Goal: Use online tool/utility: Utilize a website feature to perform a specific function

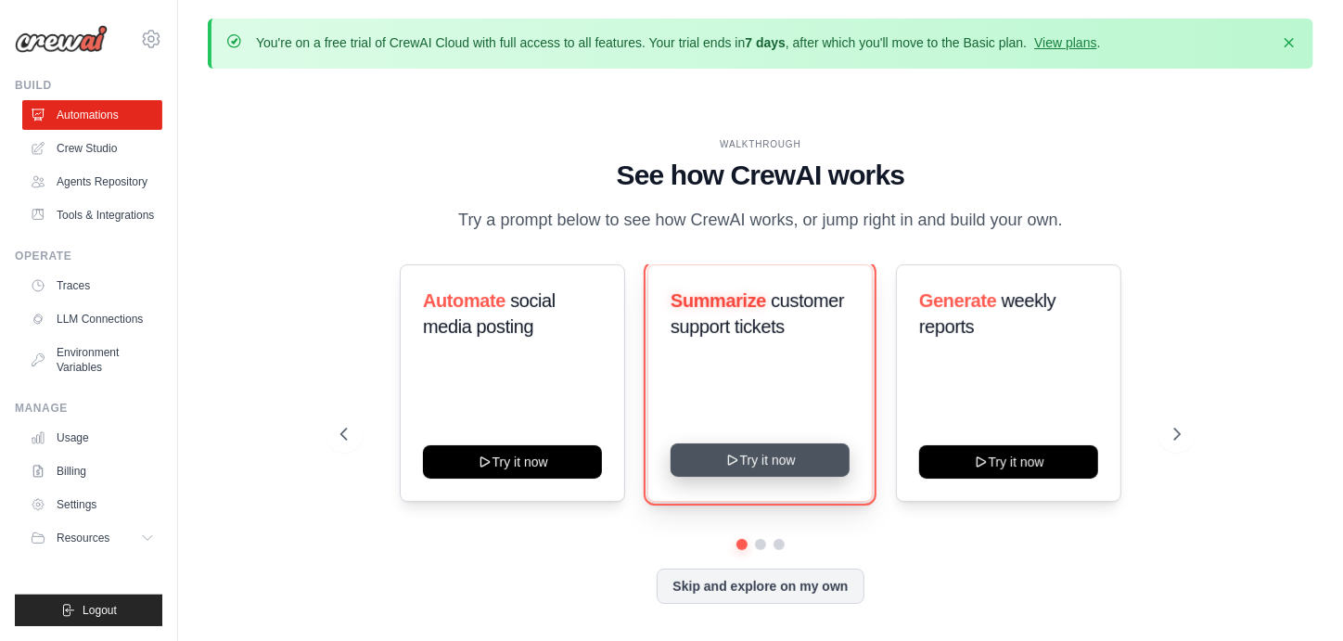
click at [785, 449] on button "Try it now" at bounding box center [760, 459] width 179 height 33
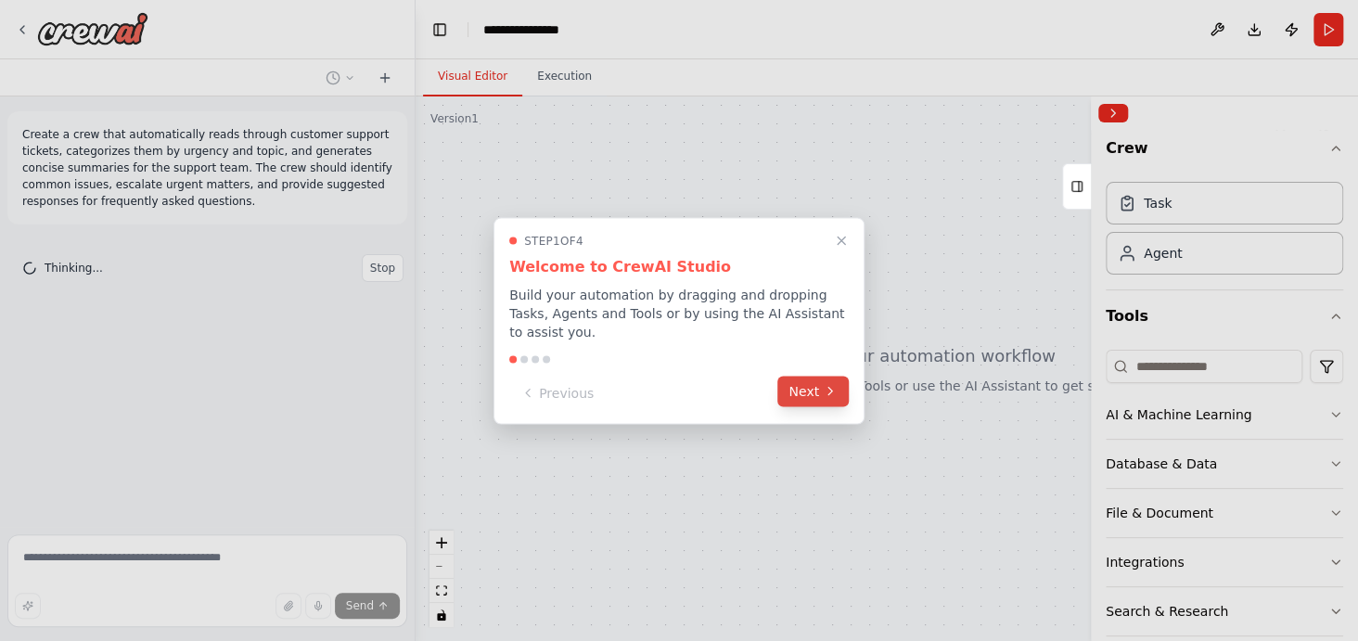
click at [831, 384] on icon at bounding box center [830, 391] width 15 height 15
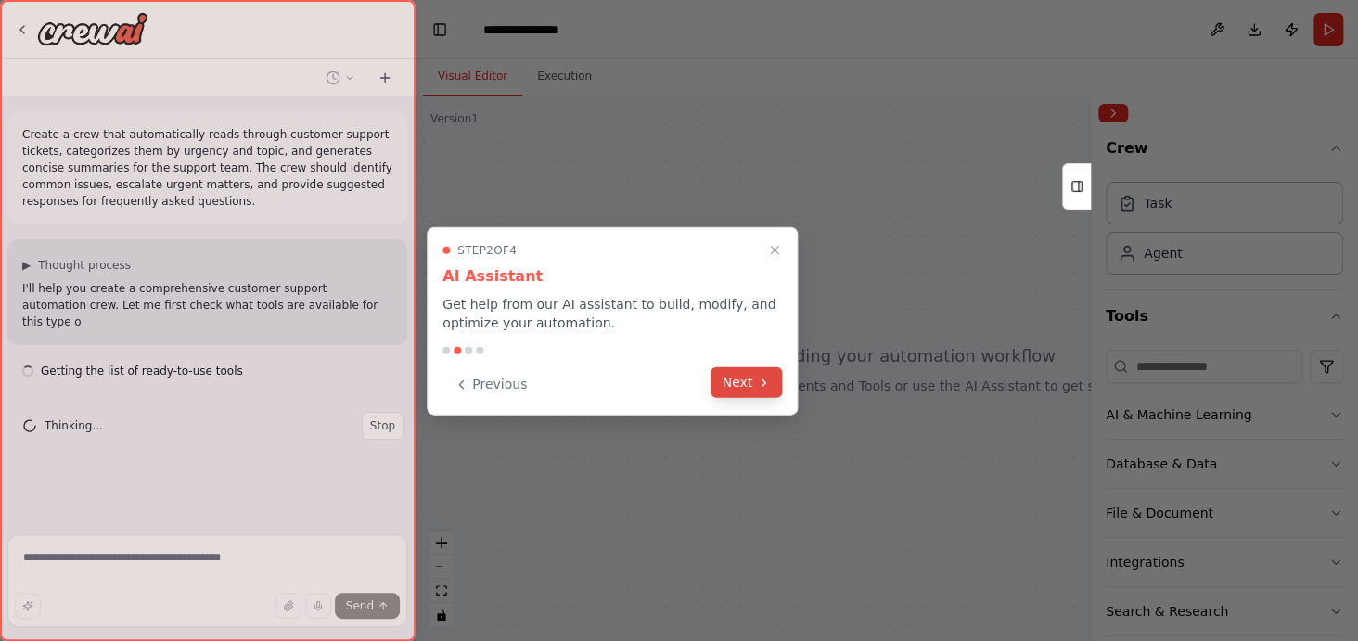
click at [764, 384] on icon at bounding box center [763, 382] width 15 height 15
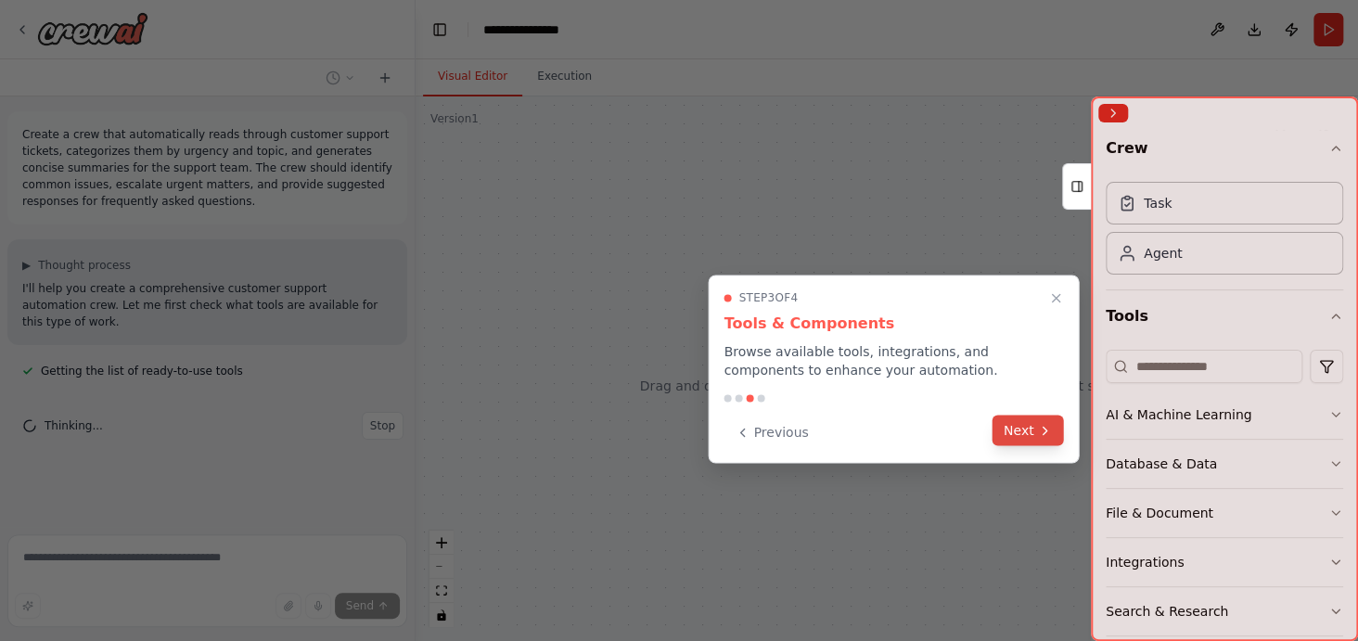
click at [1016, 426] on button "Next" at bounding box center [1027, 430] width 71 height 31
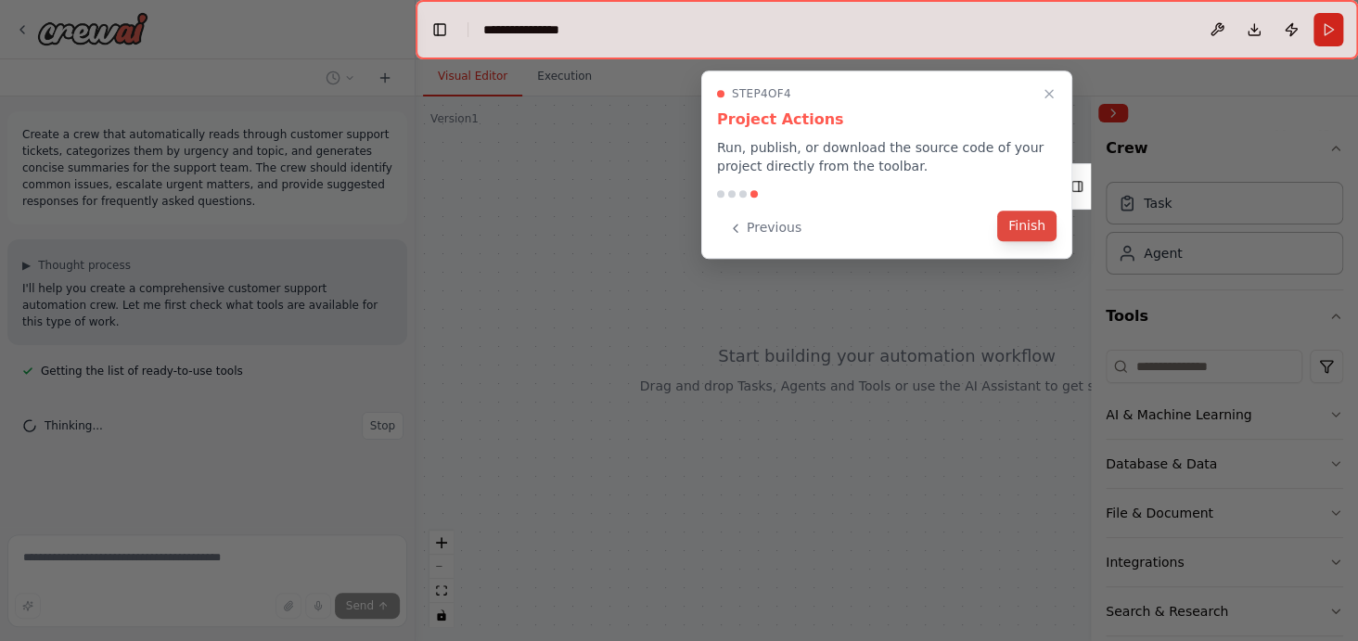
click at [1018, 239] on button "Finish" at bounding box center [1026, 226] width 59 height 31
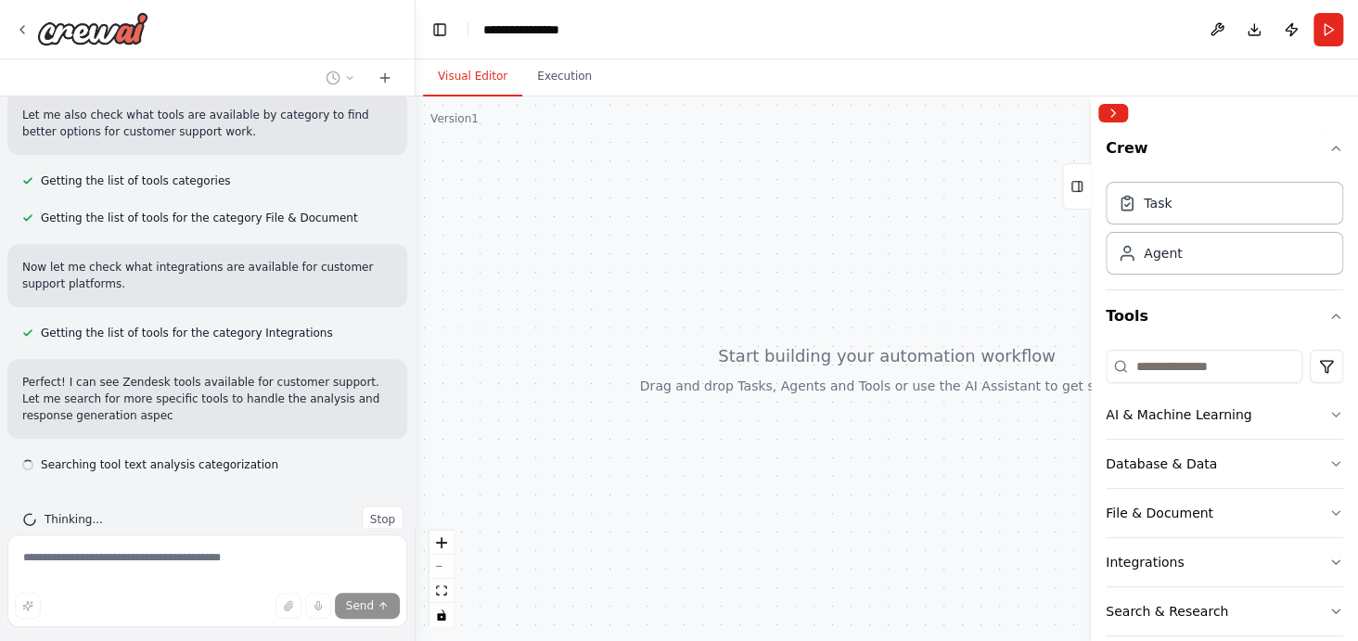
scroll to position [323, 0]
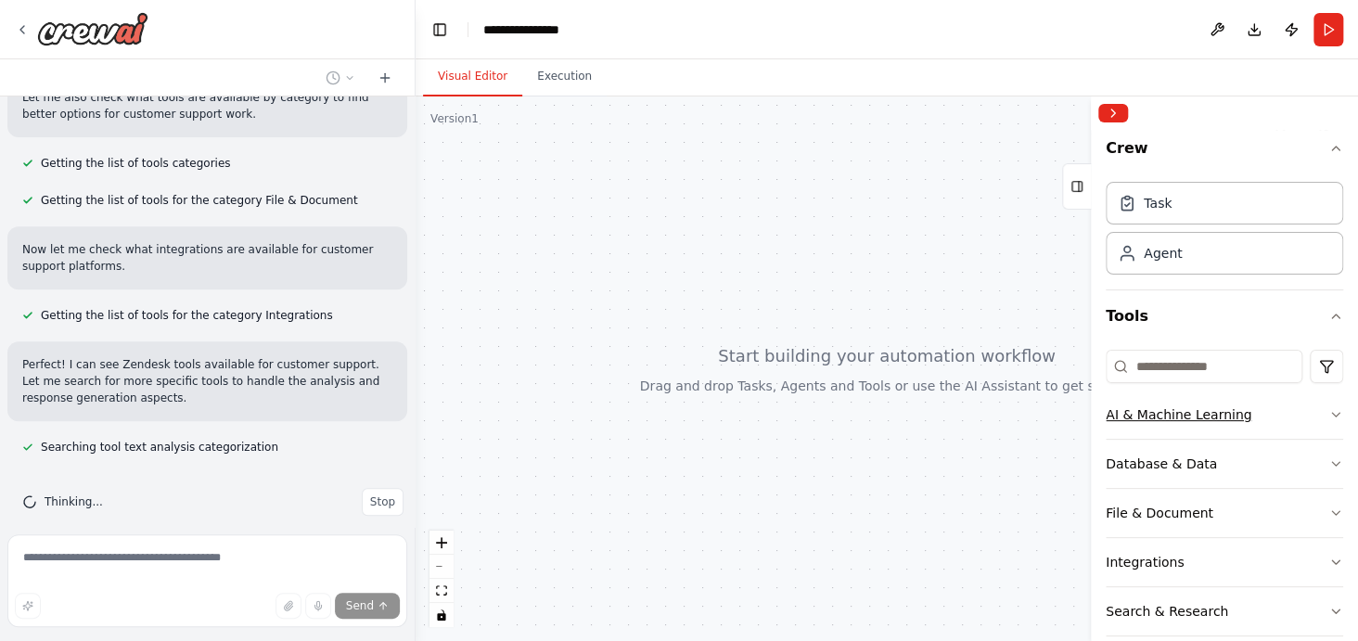
click at [1328, 414] on icon "button" at bounding box center [1335, 414] width 15 height 15
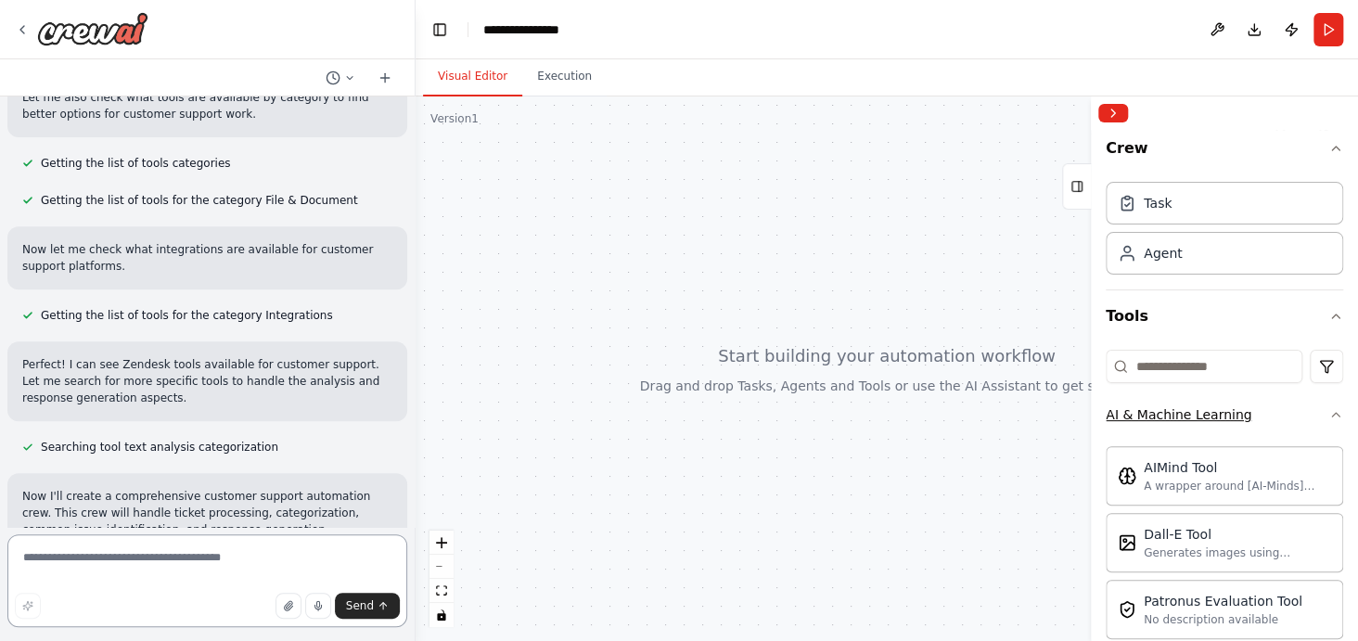
scroll to position [397, 0]
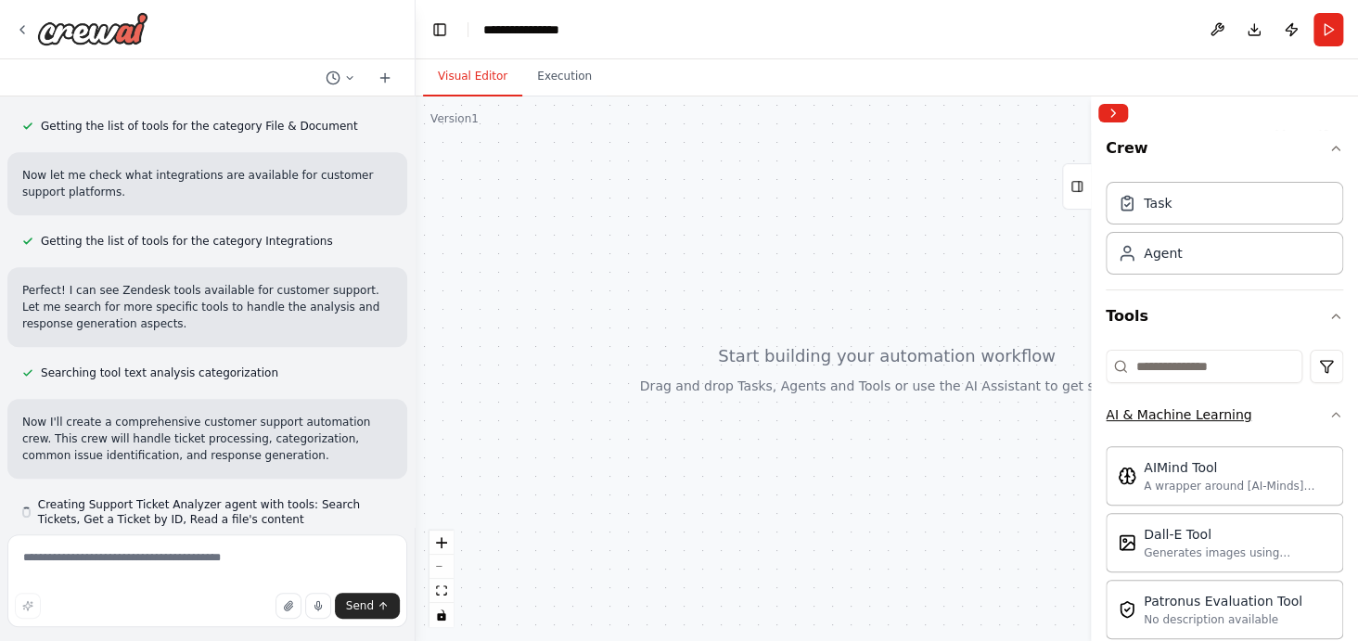
click at [1328, 414] on icon "button" at bounding box center [1335, 414] width 15 height 15
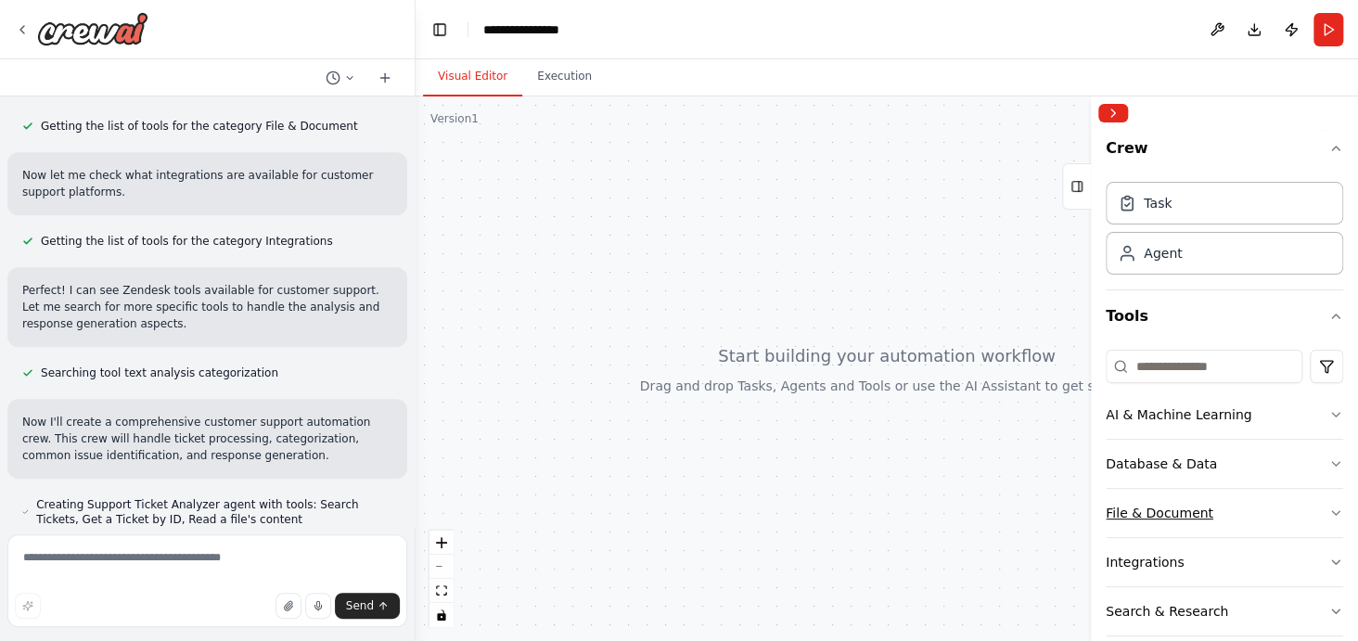
click at [1317, 500] on button "File & Document" at bounding box center [1223, 513] width 237 height 48
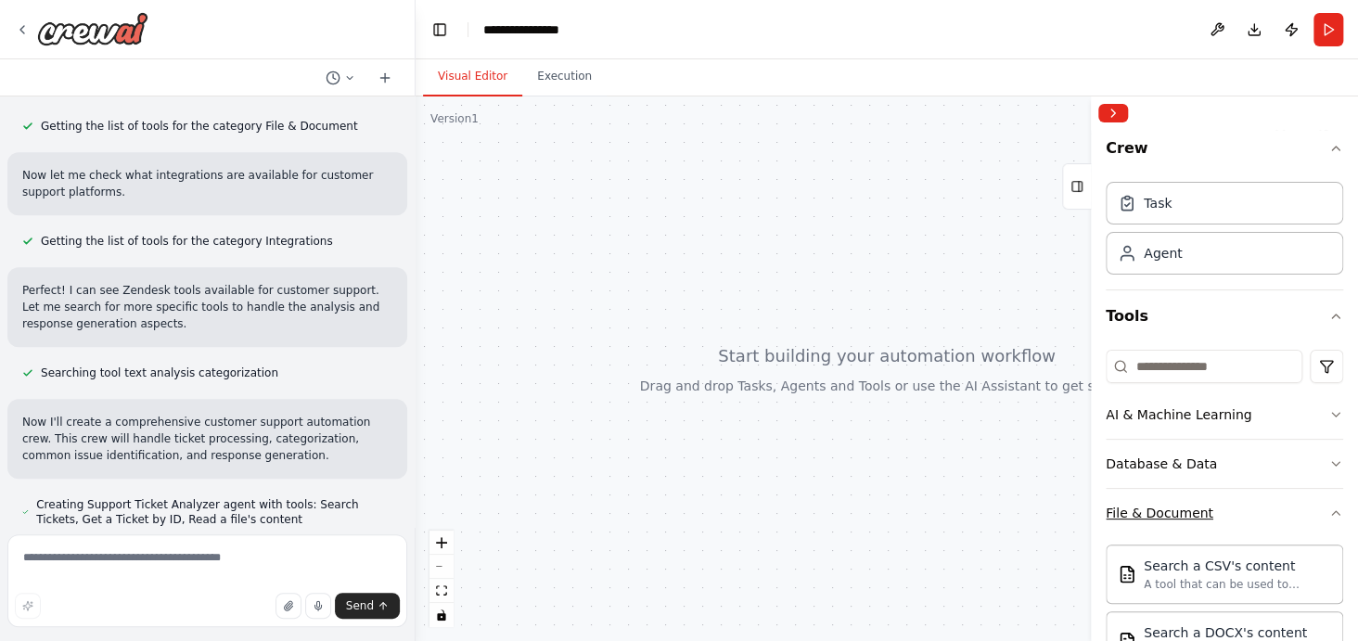
click at [1317, 500] on button "File & Document" at bounding box center [1223, 513] width 237 height 48
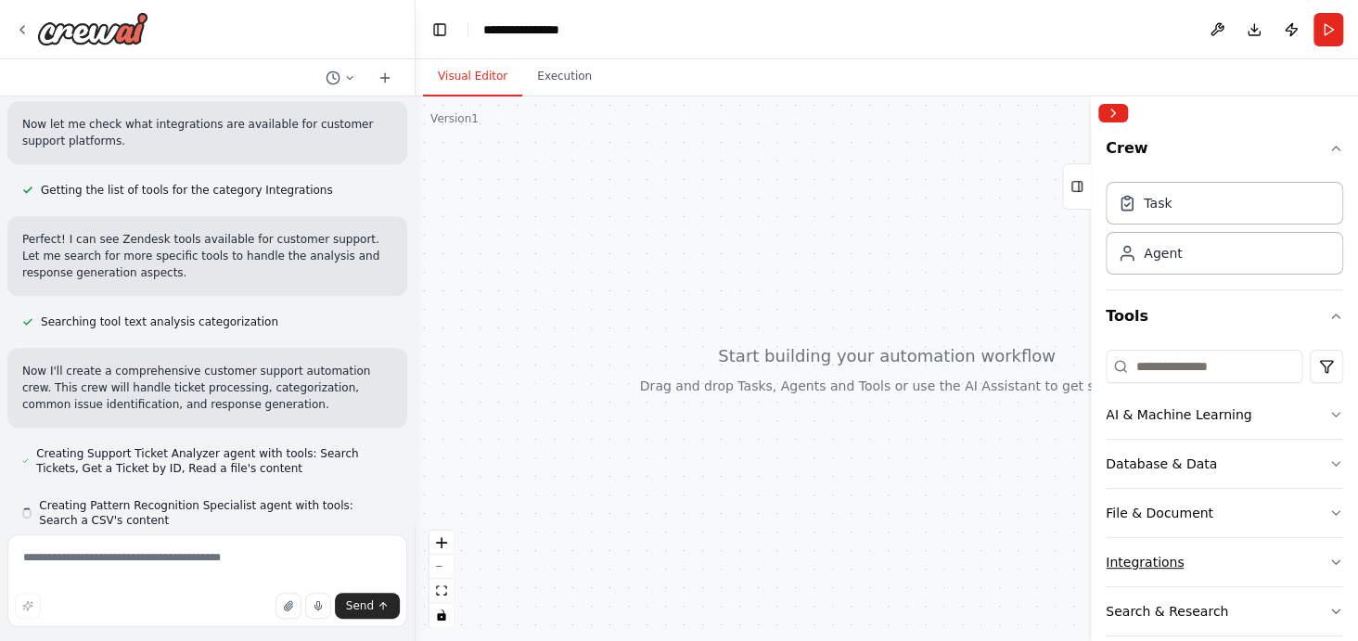
scroll to position [449, 0]
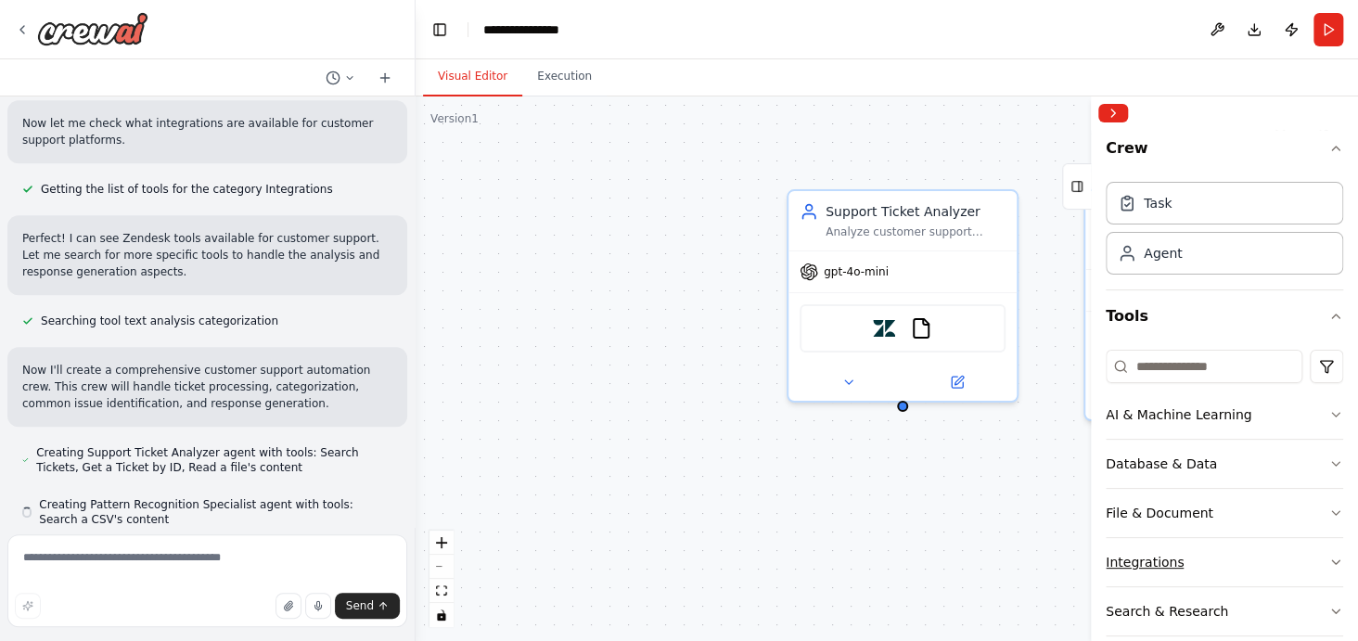
click at [1328, 555] on icon "button" at bounding box center [1335, 562] width 15 height 15
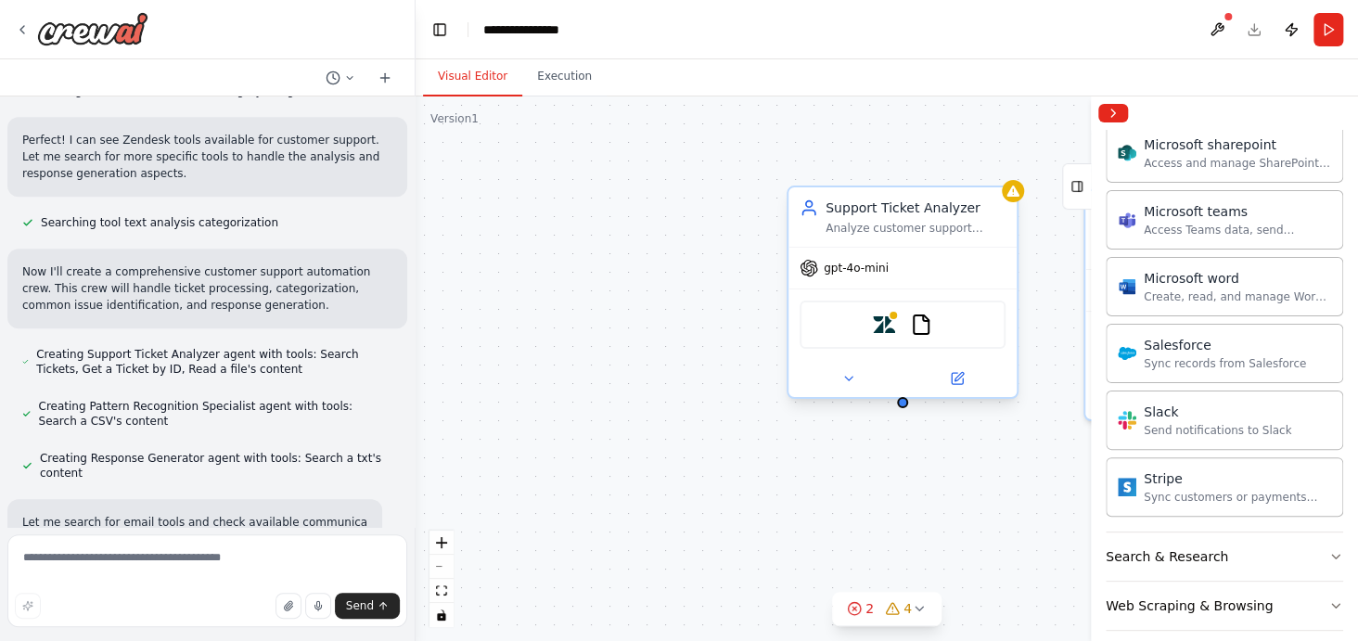
scroll to position [584, 0]
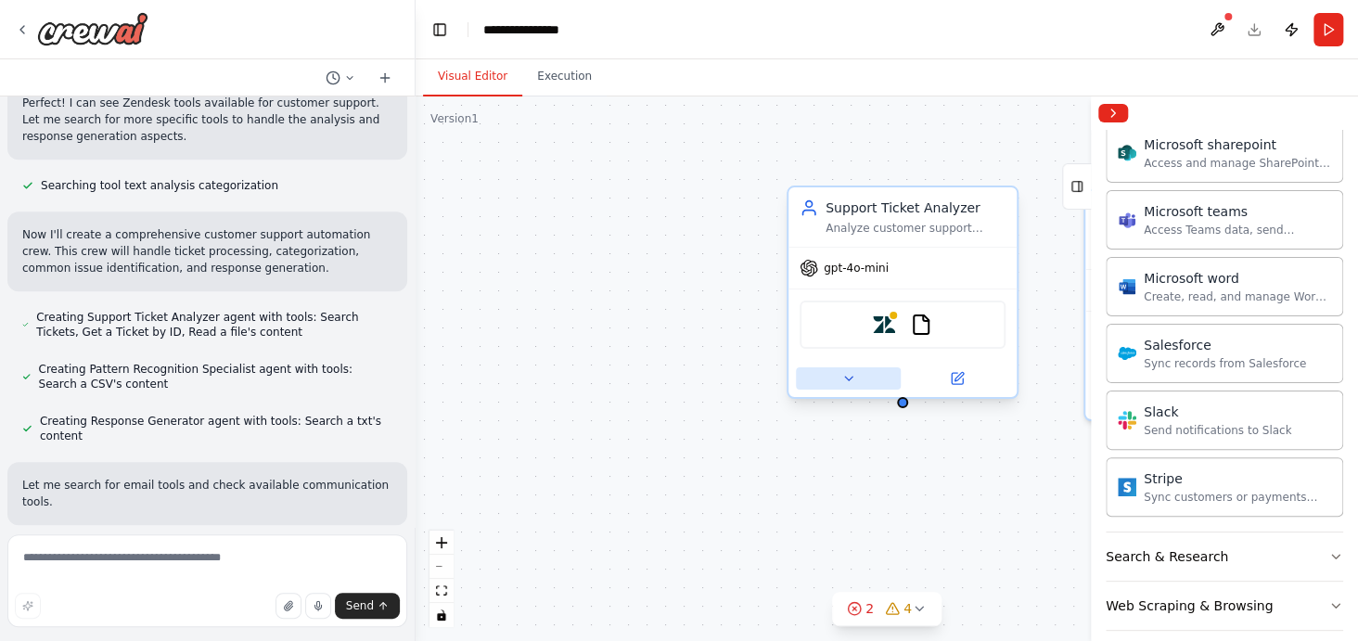
click at [847, 382] on icon at bounding box center [848, 378] width 15 height 15
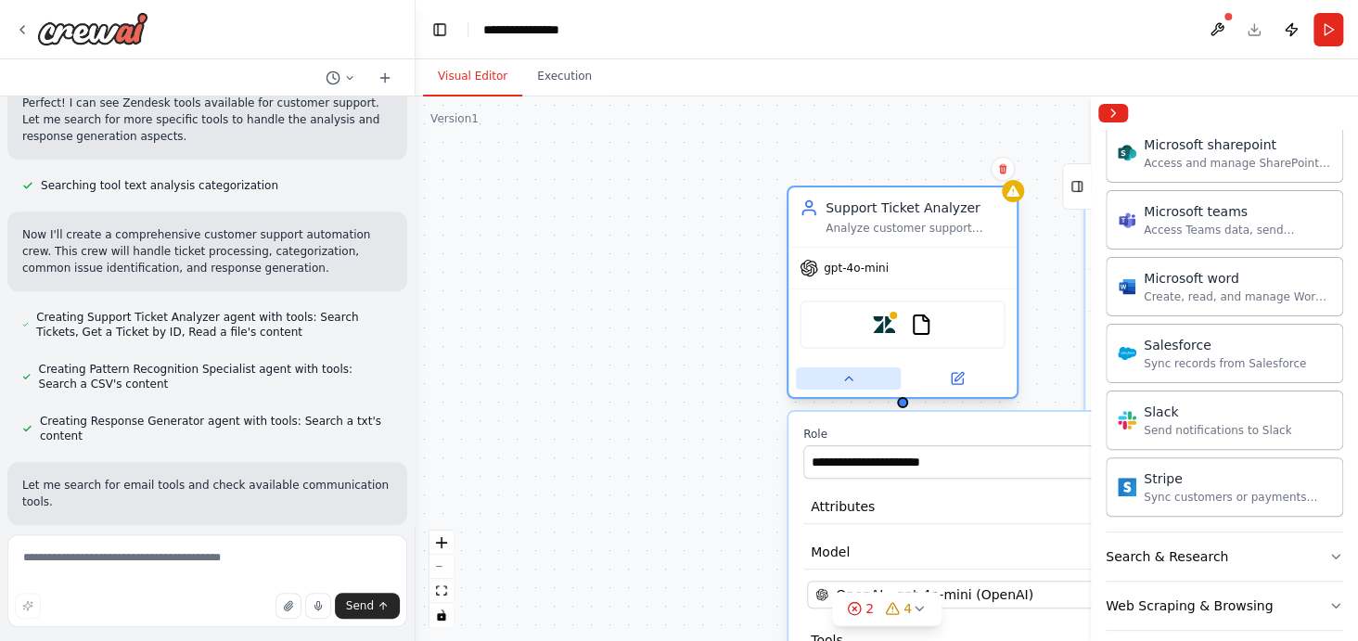
click at [847, 382] on icon at bounding box center [848, 378] width 15 height 15
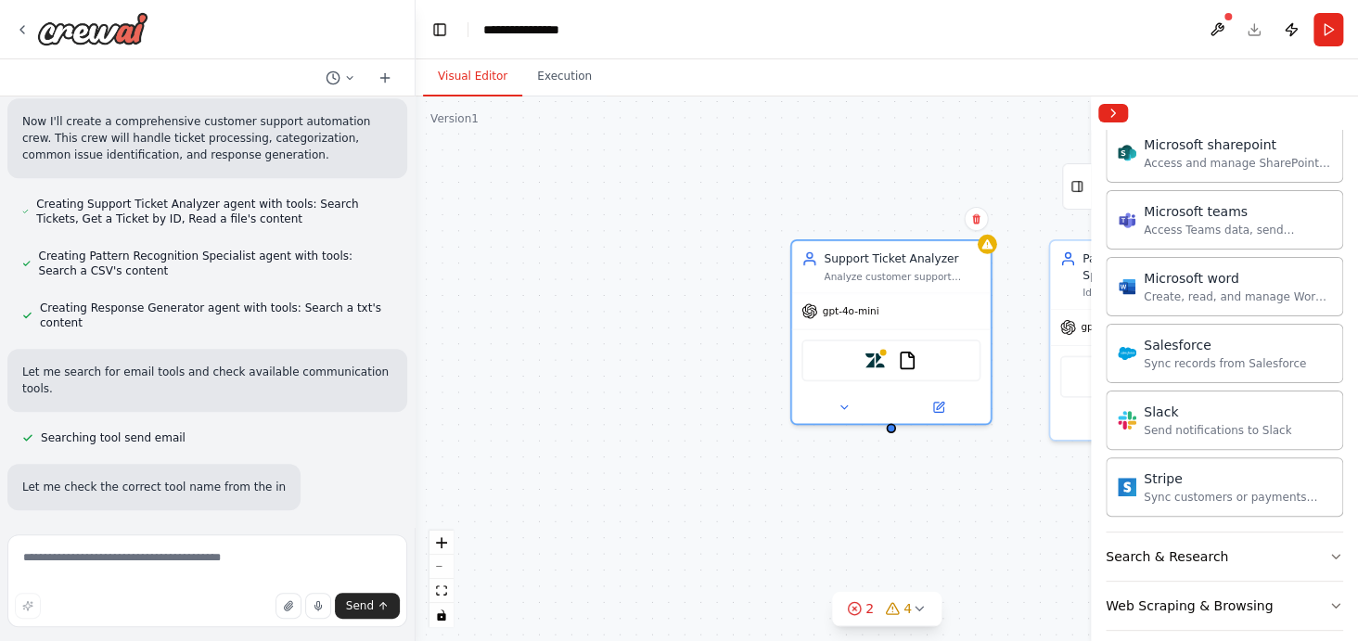
scroll to position [697, 0]
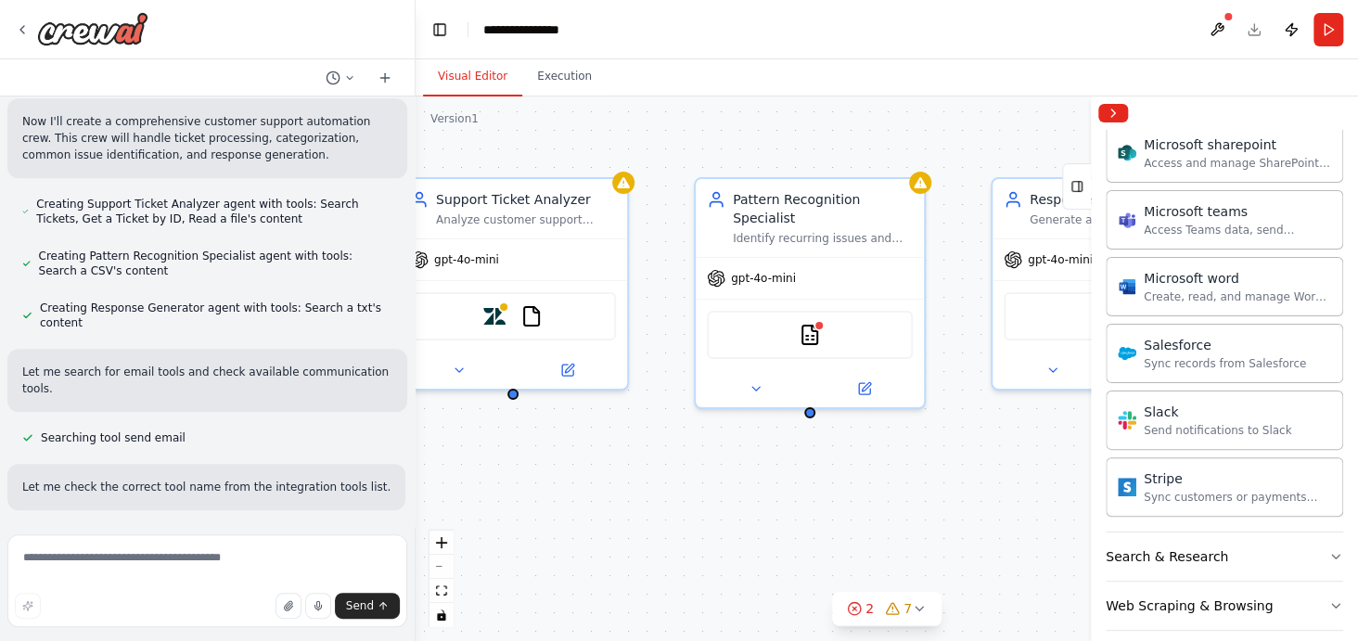
drag, startPoint x: 974, startPoint y: 560, endPoint x: 584, endPoint y: 548, distance: 389.7
click at [584, 548] on div "Support Ticket Analyzer Analyze customer support tickets from {ticket_source} t…" at bounding box center [886, 368] width 942 height 544
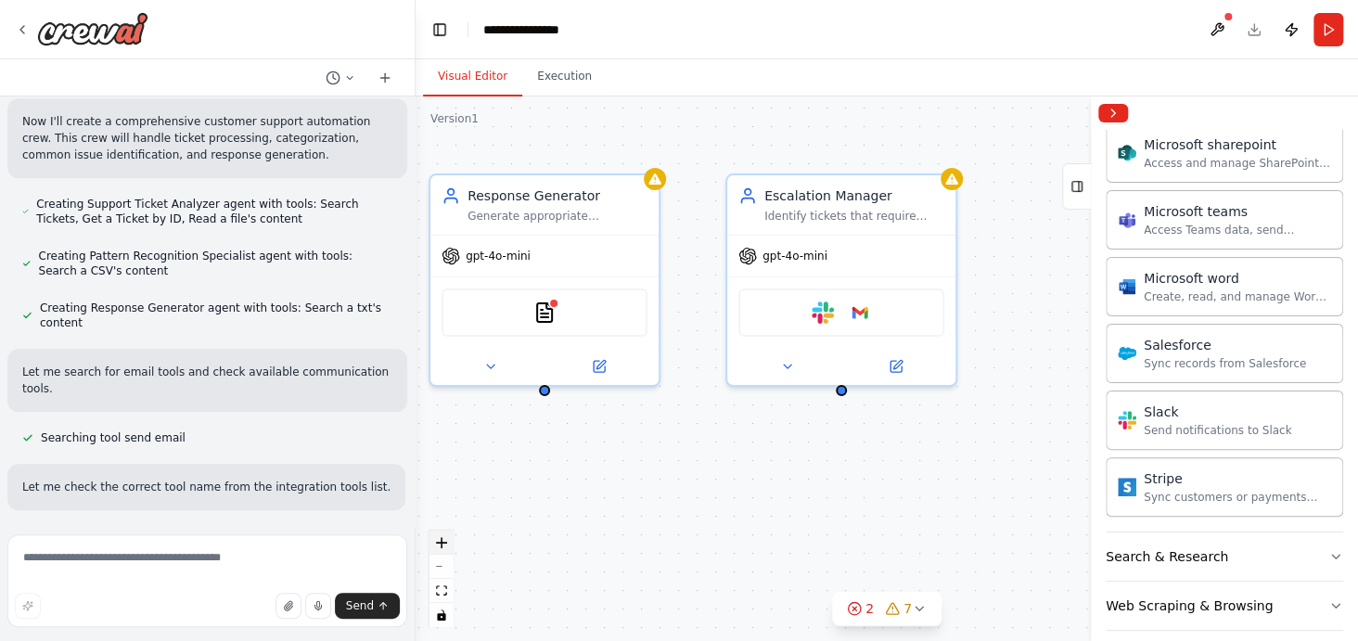
scroll to position [796, 0]
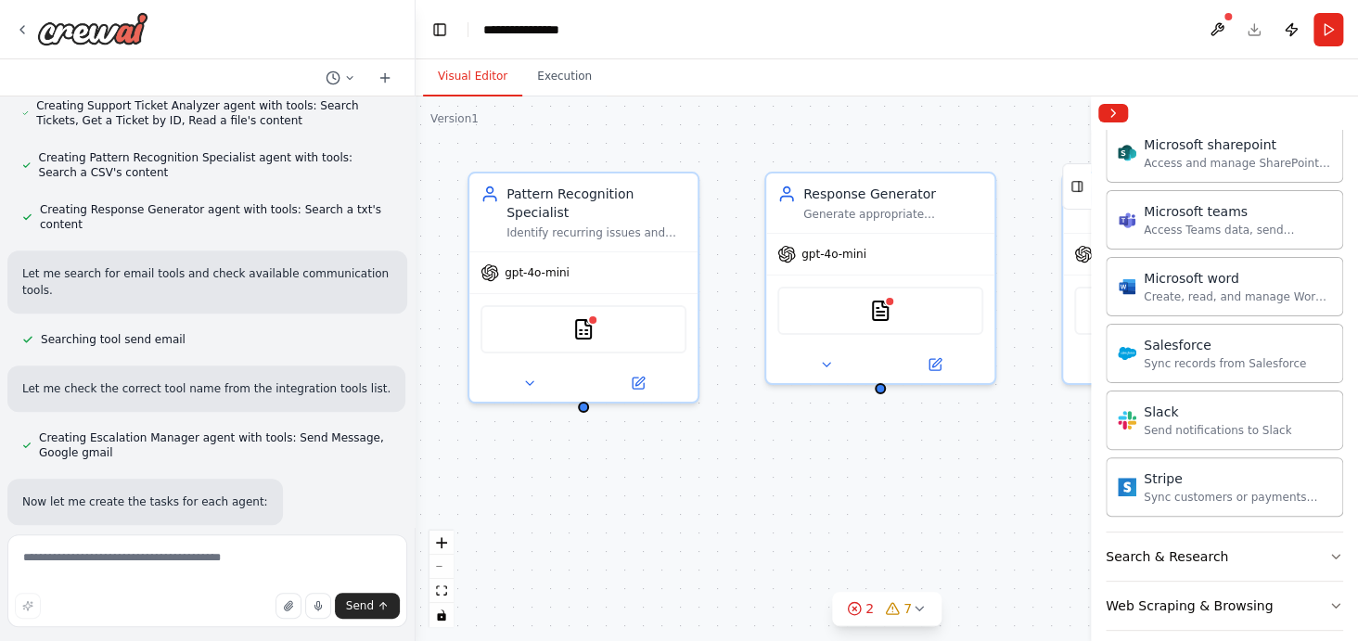
drag, startPoint x: 999, startPoint y: 548, endPoint x: 981, endPoint y: 537, distance: 20.8
click at [981, 537] on div ".deletable-edge-delete-btn { width: 20px; height: 20px; border: 0px solid #ffff…" at bounding box center [886, 368] width 942 height 544
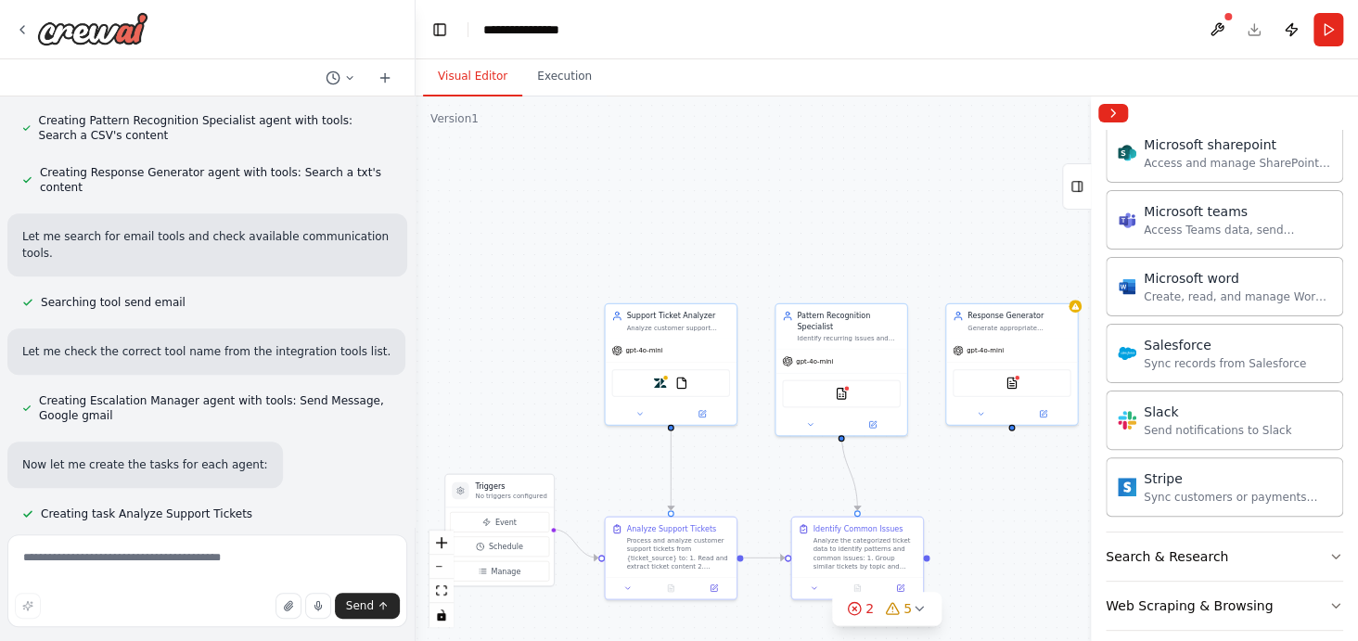
scroll to position [870, 0]
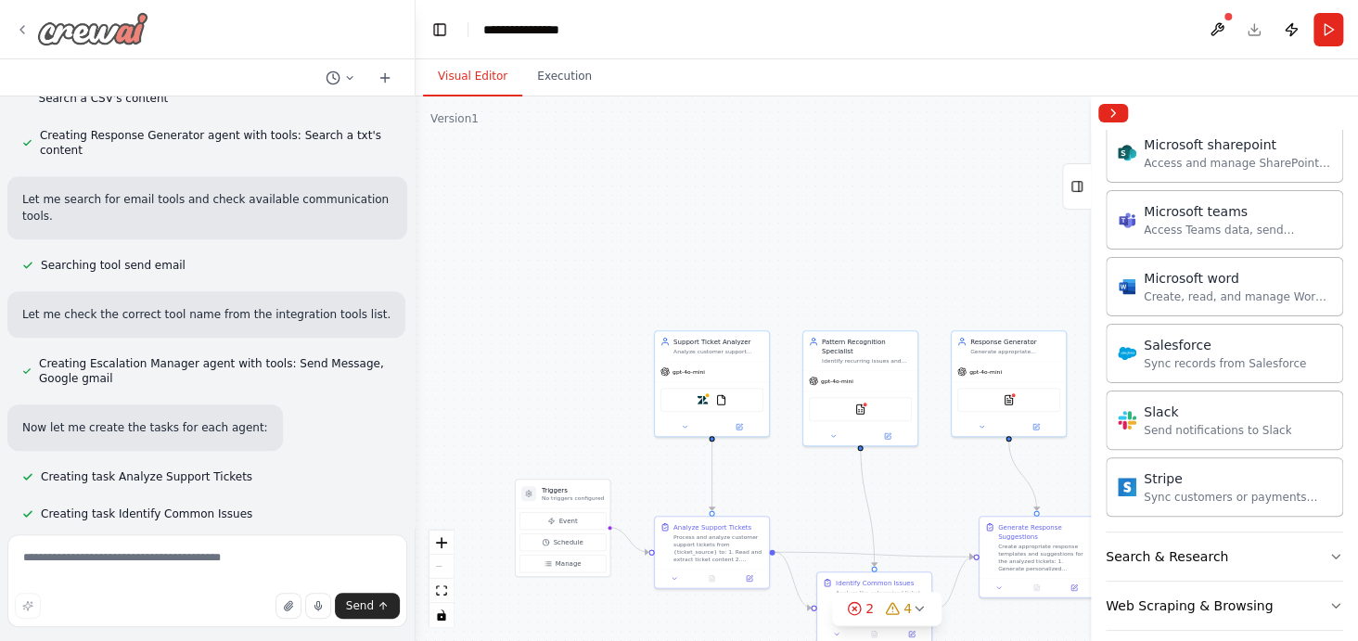
click at [27, 25] on icon at bounding box center [22, 29] width 15 height 15
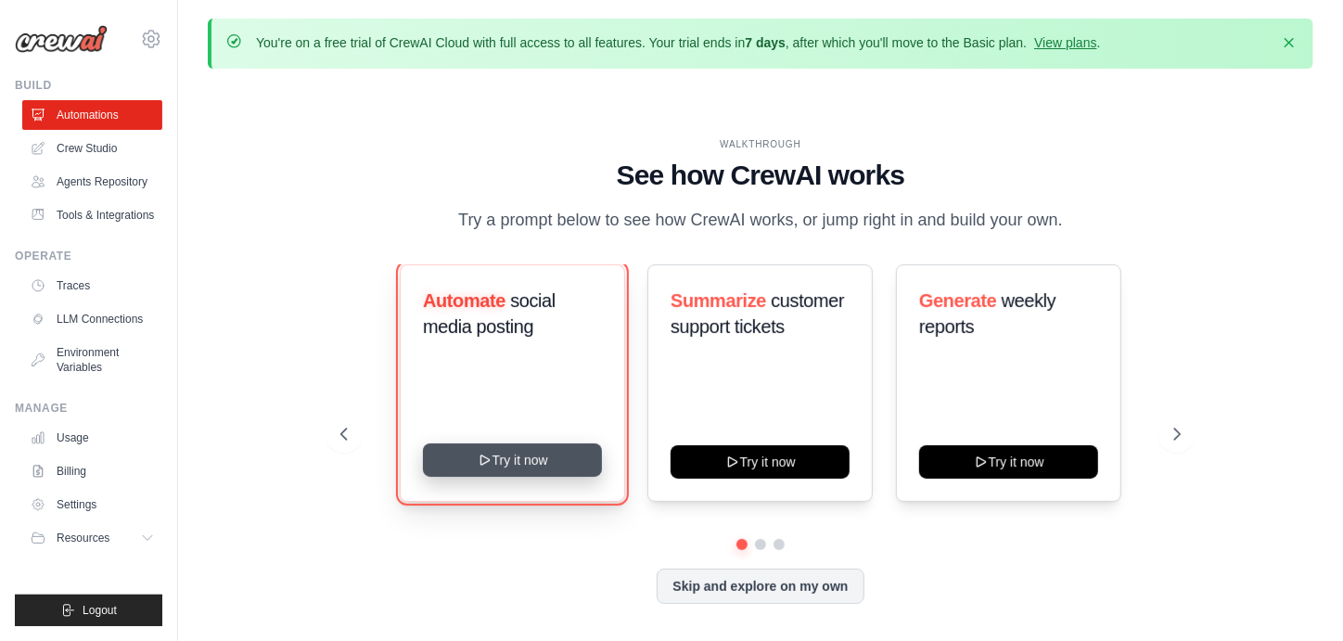
click at [569, 474] on button "Try it now" at bounding box center [512, 459] width 179 height 33
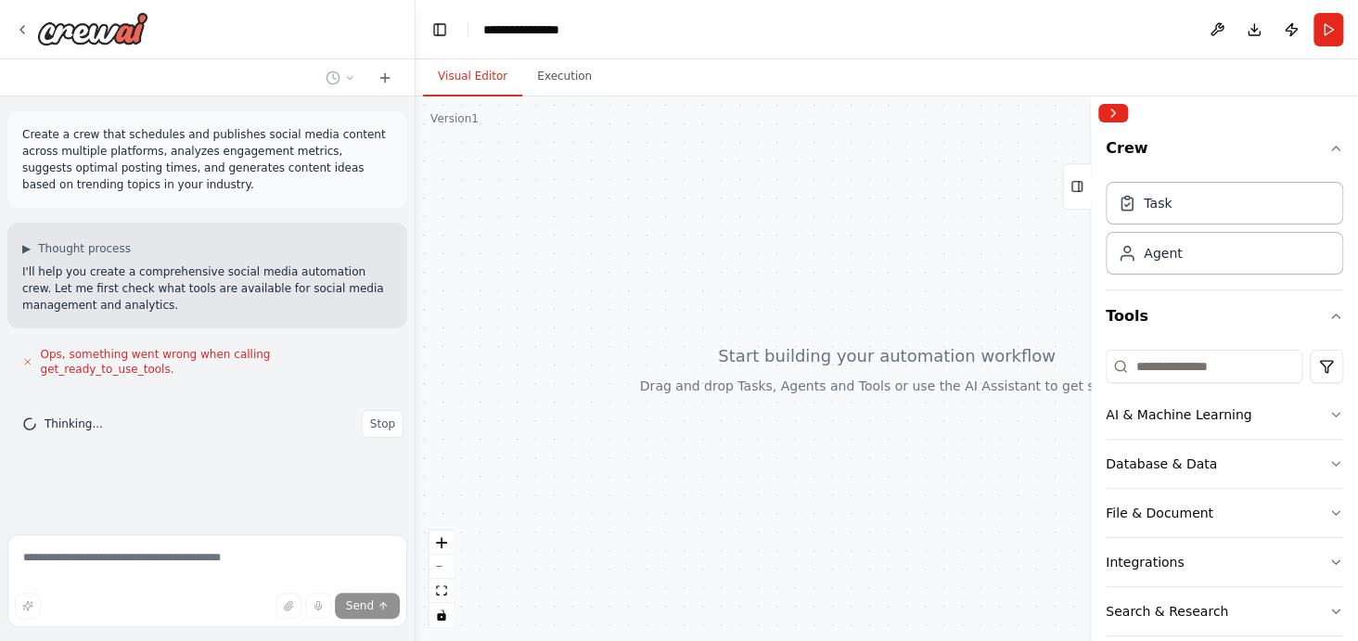
click at [29, 356] on icon at bounding box center [27, 361] width 11 height 11
click at [148, 358] on span "Ops, something went wrong when calling get_ready_to_use_tools." at bounding box center [216, 362] width 351 height 30
click at [380, 416] on span "Stop" at bounding box center [382, 423] width 25 height 15
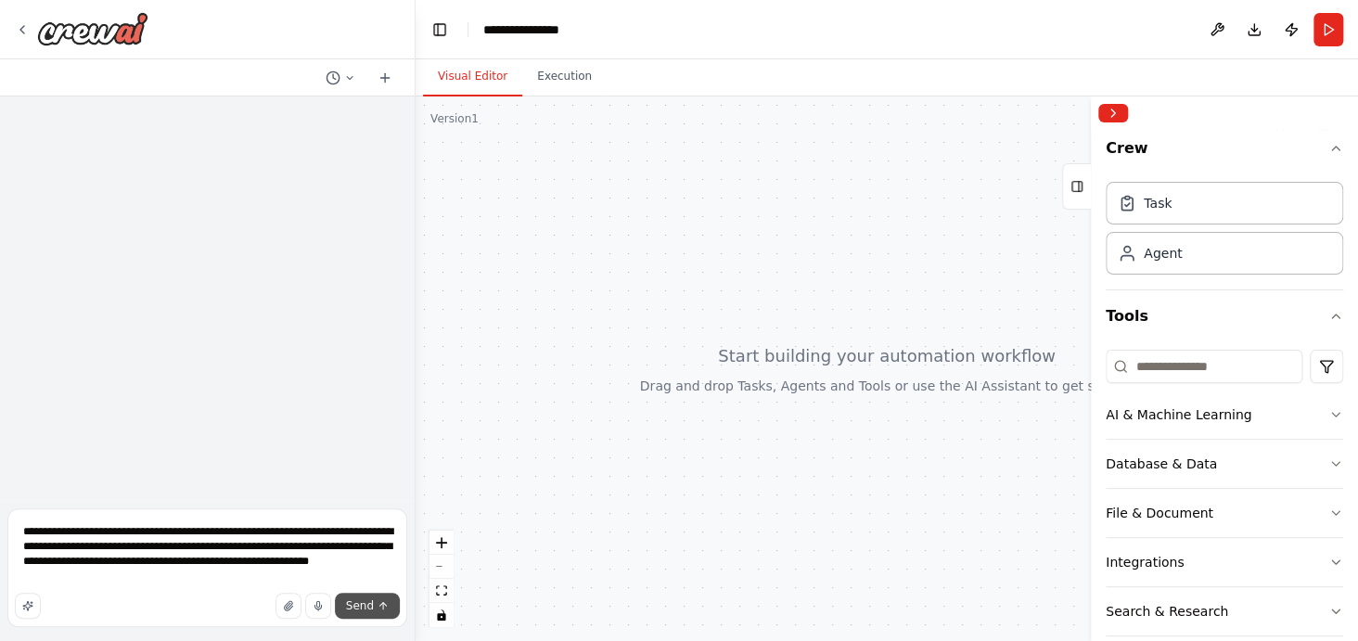
click at [352, 601] on span "Send" at bounding box center [360, 605] width 28 height 15
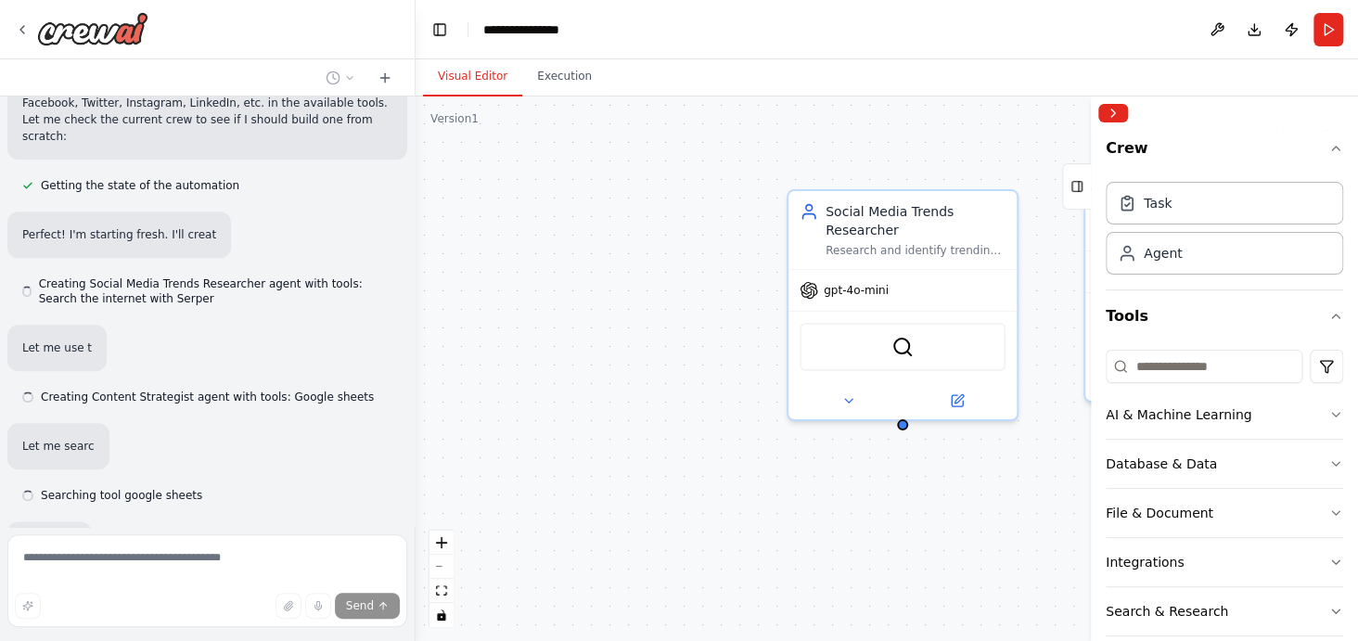
scroll to position [966, 0]
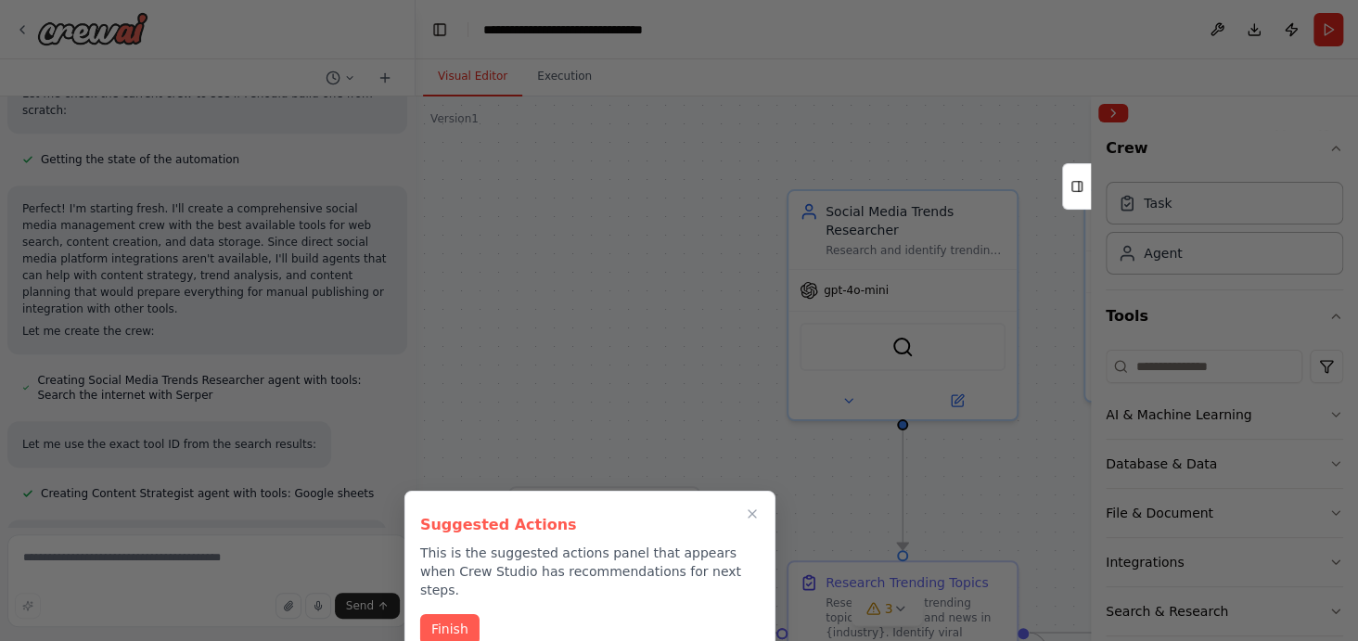
click at [458, 615] on button "Finish" at bounding box center [449, 629] width 59 height 31
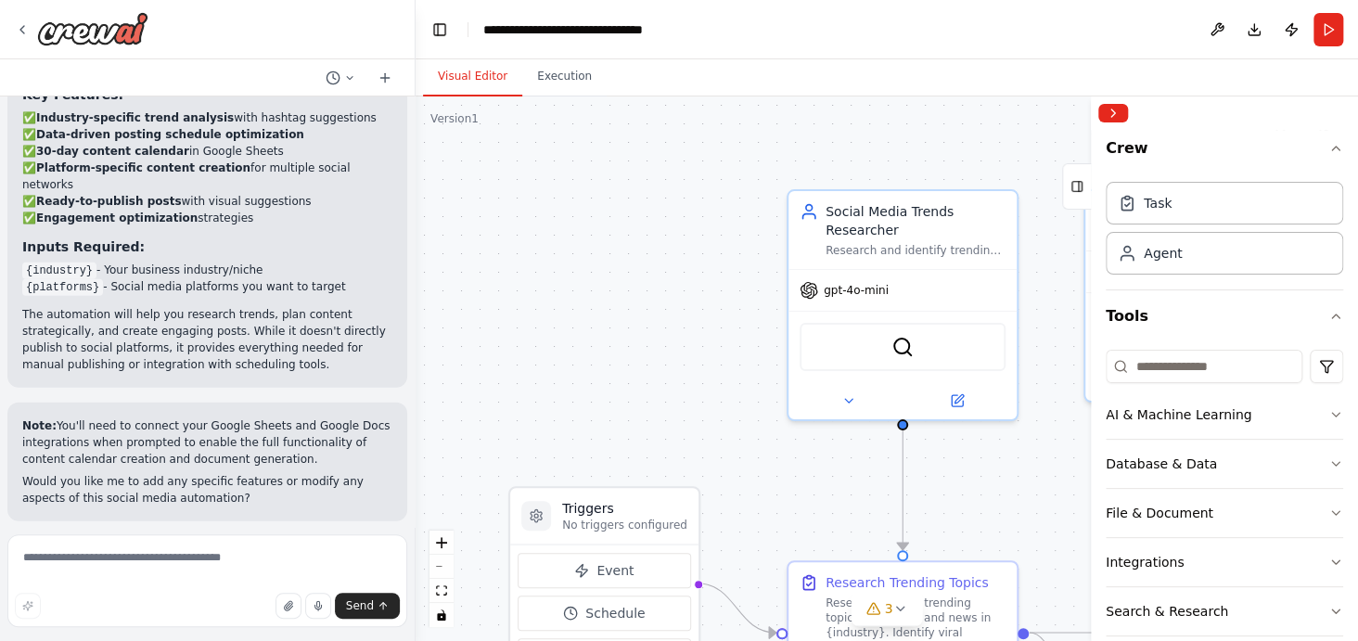
scroll to position [2552, 0]
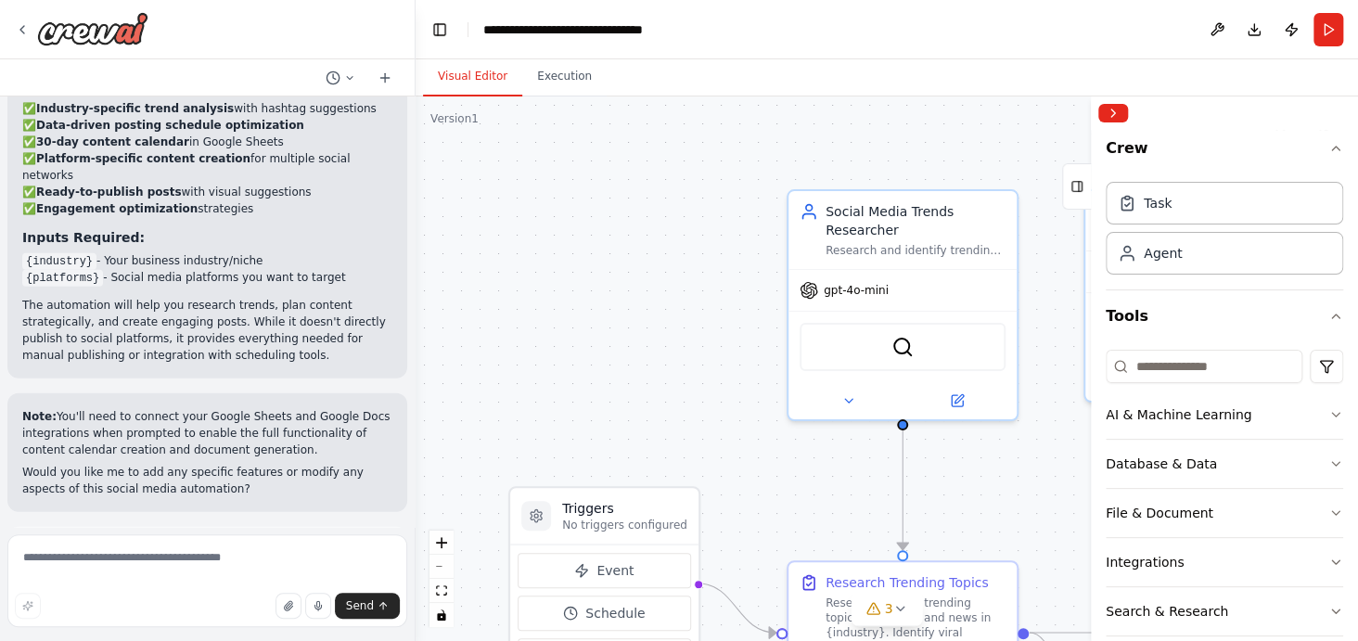
click at [239, 625] on span "Run Automation" at bounding box center [216, 632] width 90 height 15
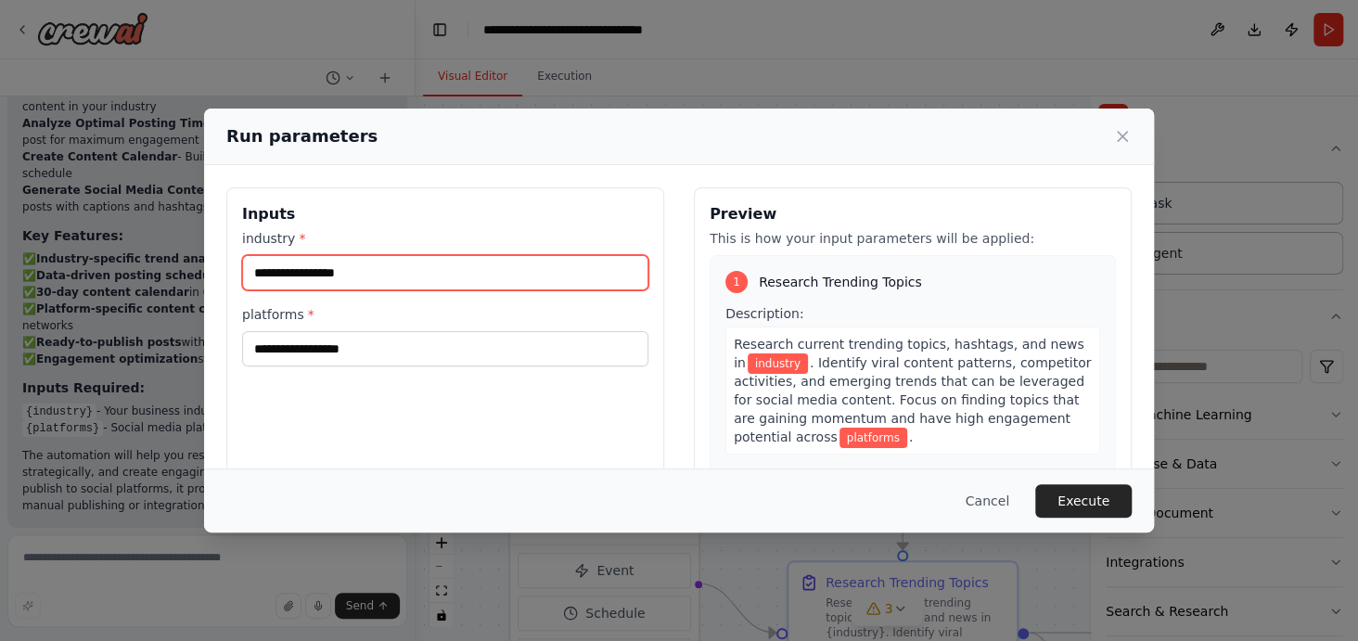
click at [367, 278] on input "industry *" at bounding box center [445, 272] width 406 height 35
type input "*********"
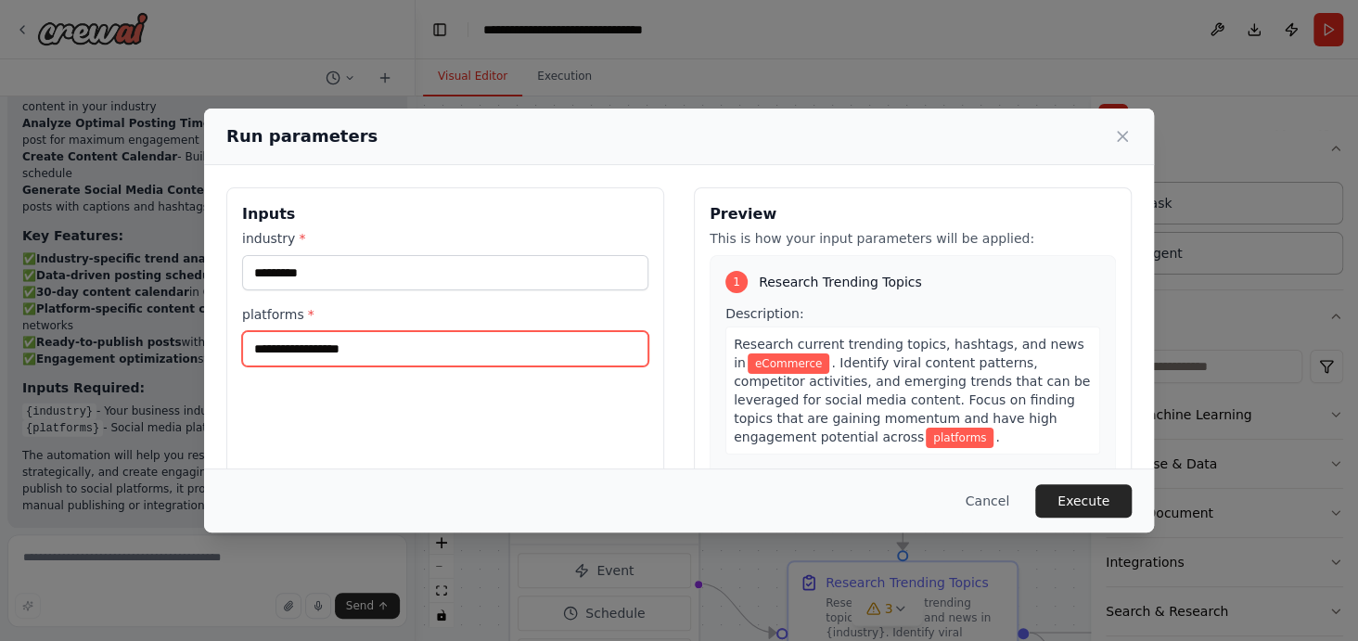
click at [368, 351] on input "platforms *" at bounding box center [445, 348] width 406 height 35
type input "********"
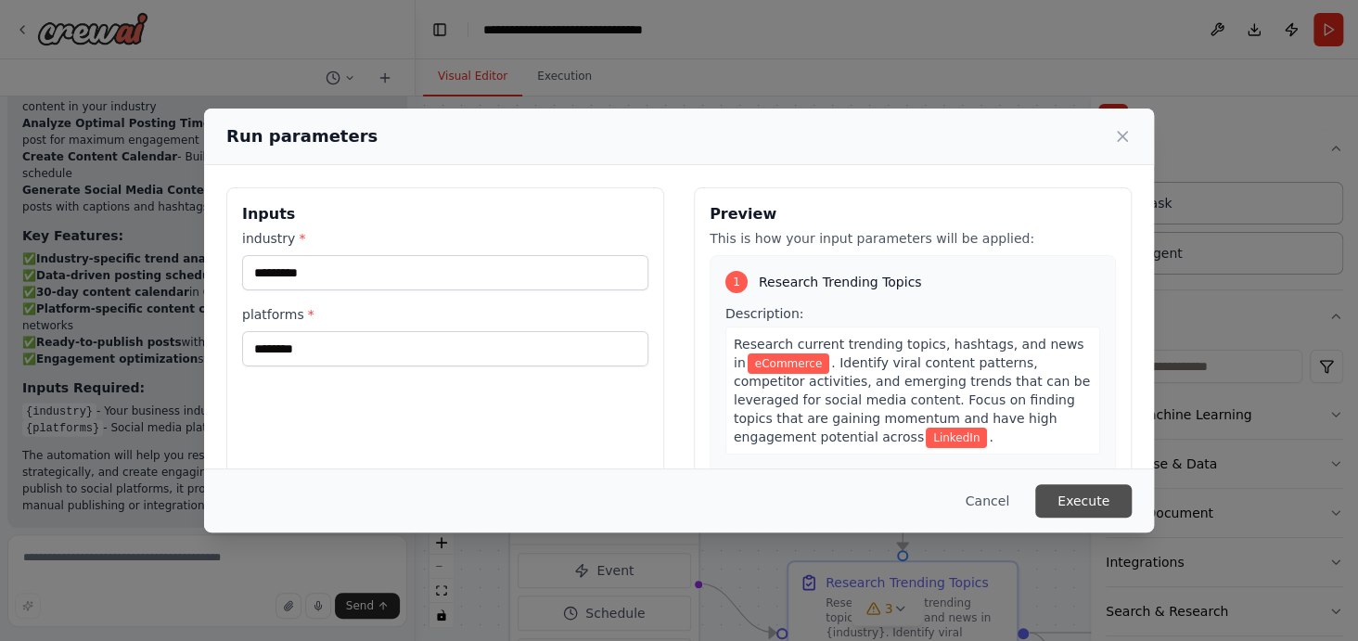
click at [1098, 501] on button "Execute" at bounding box center [1083, 500] width 96 height 33
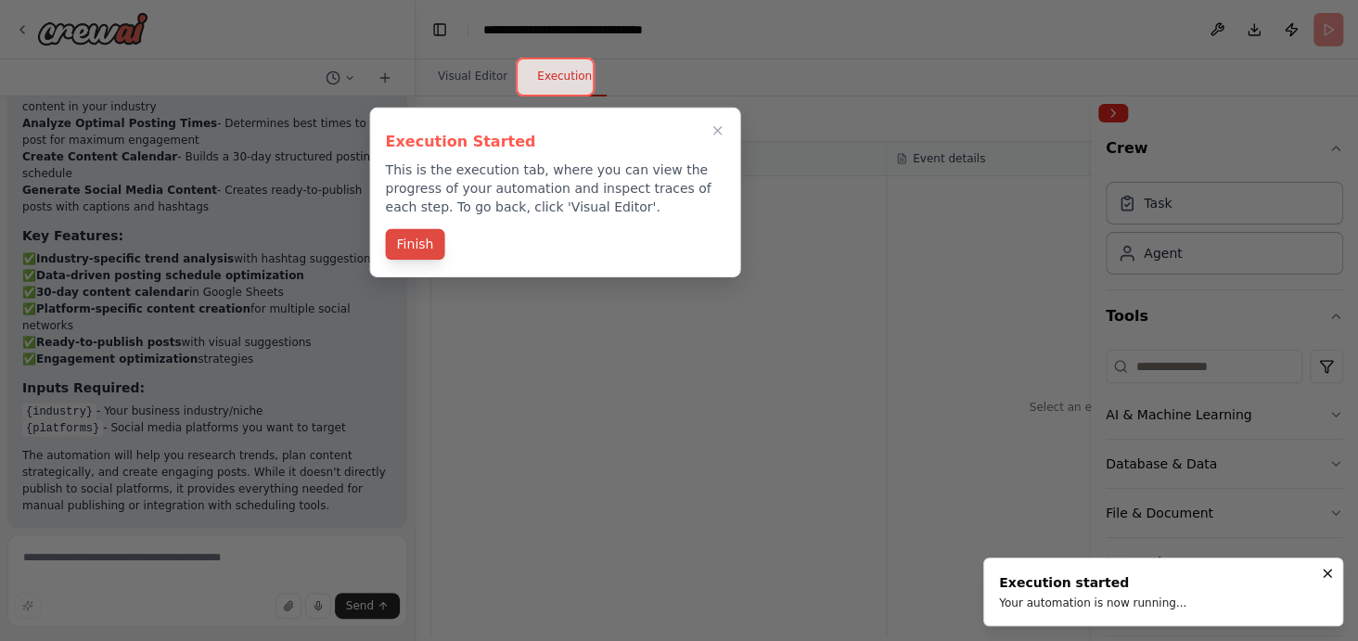
click at [415, 246] on button "Finish" at bounding box center [414, 244] width 59 height 31
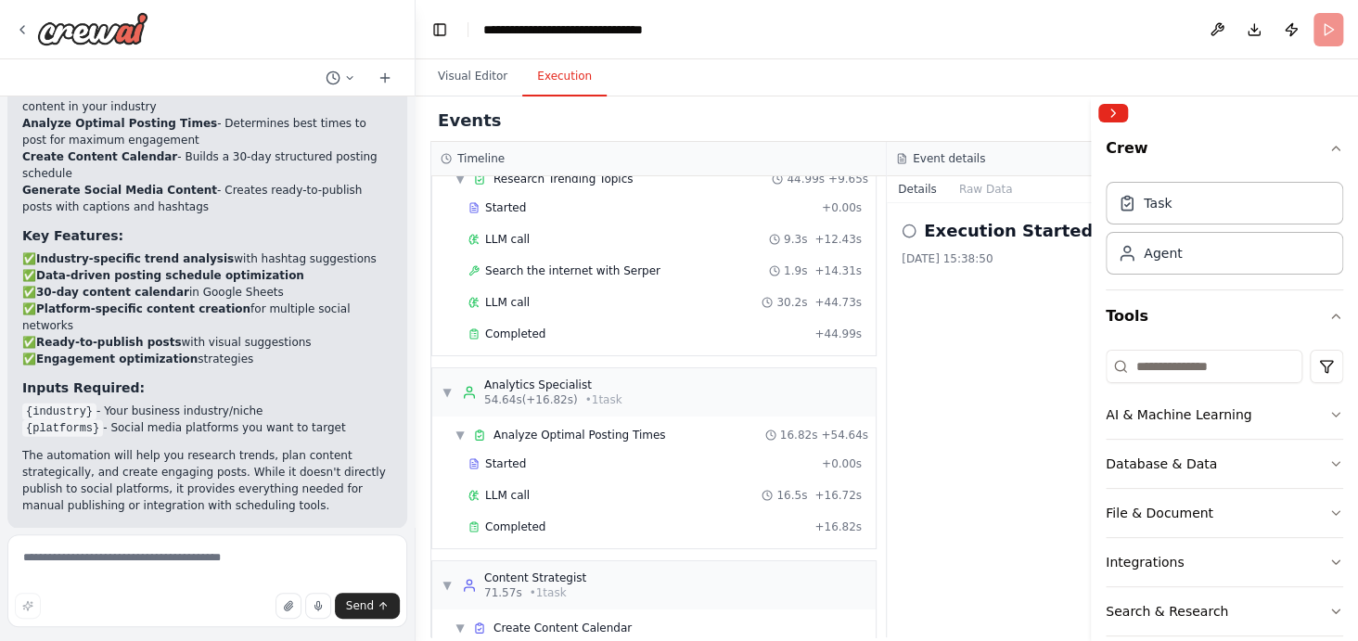
scroll to position [0, 0]
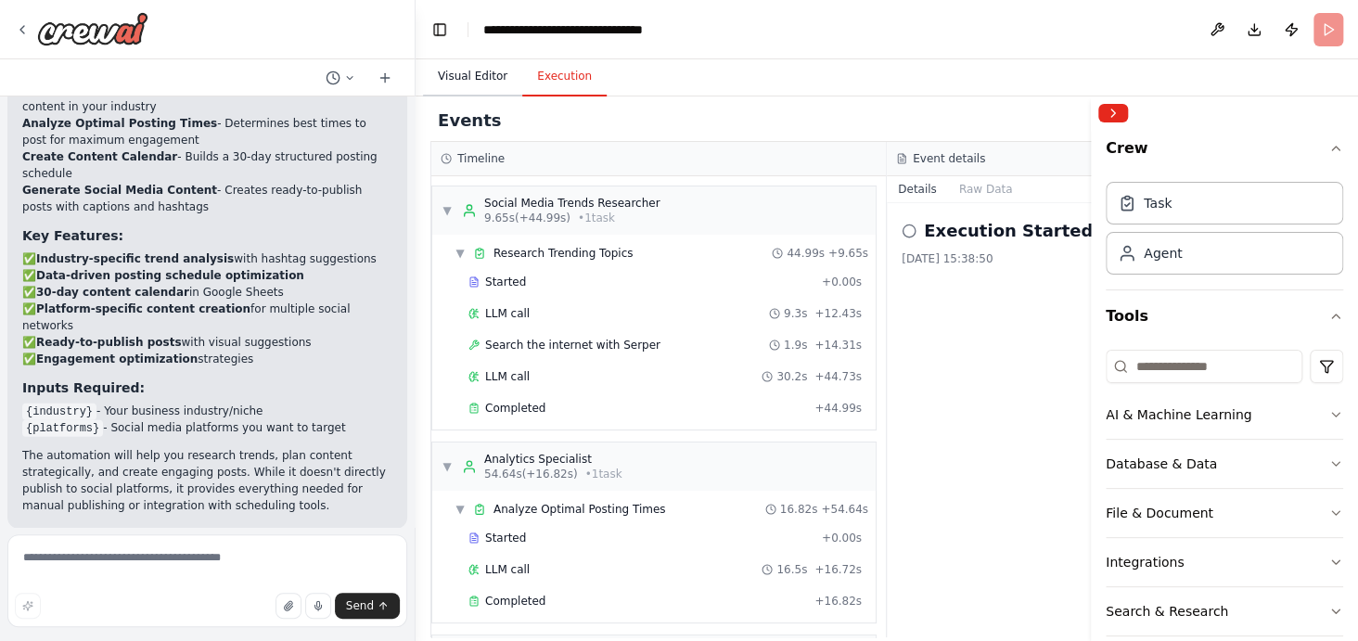
click at [456, 82] on button "Visual Editor" at bounding box center [472, 77] width 99 height 39
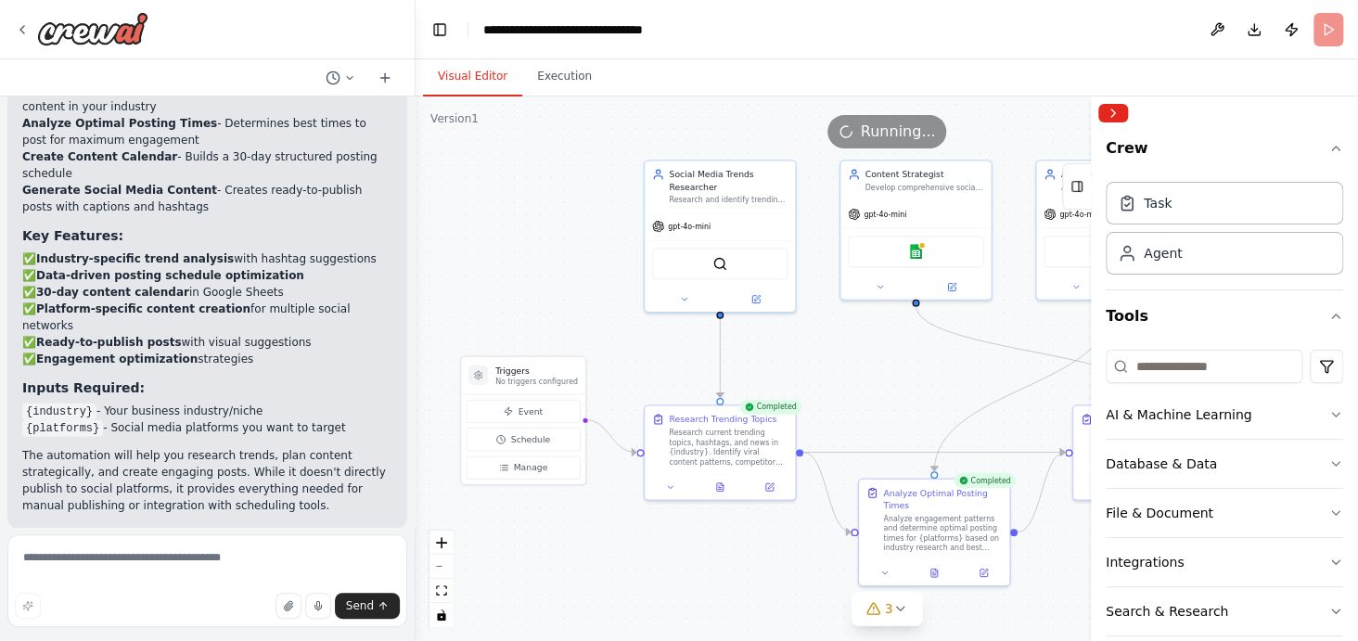
drag, startPoint x: 965, startPoint y: 417, endPoint x: 875, endPoint y: 373, distance: 100.4
click at [875, 373] on div ".deletable-edge-delete-btn { width: 20px; height: 20px; border: 0px solid #ffff…" at bounding box center [886, 368] width 942 height 544
click at [901, 610] on icon at bounding box center [899, 608] width 15 height 15
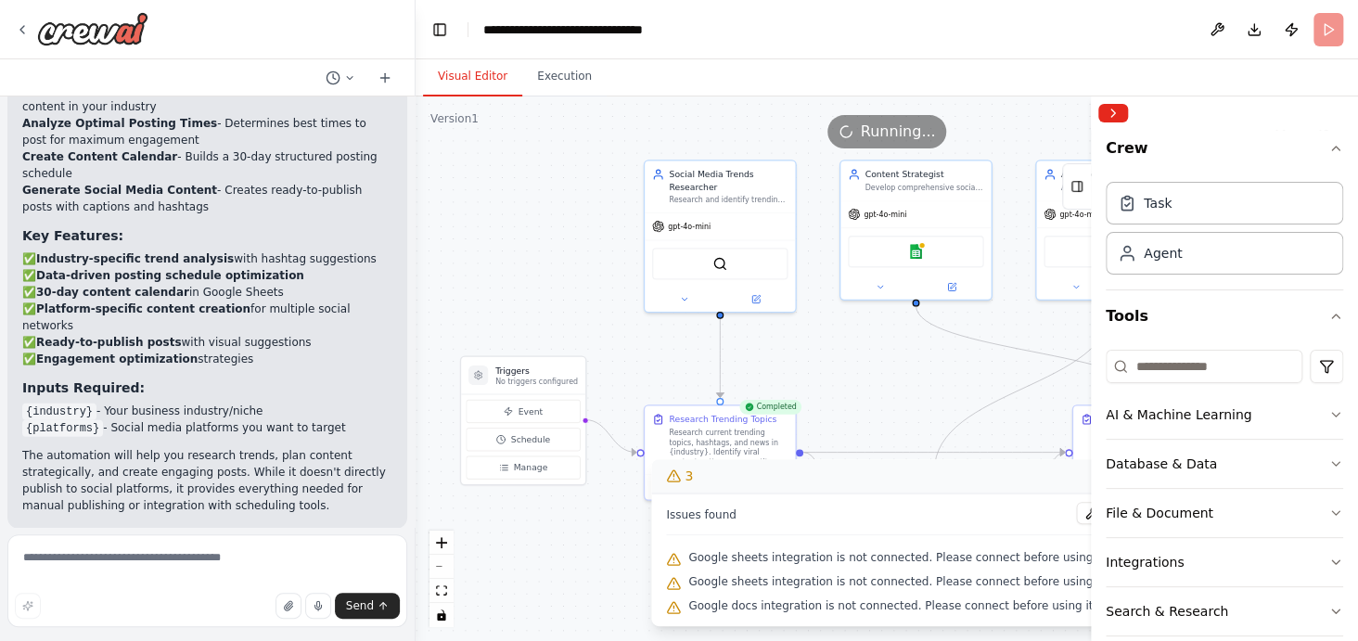
click at [961, 556] on span "Google sheets integration is not connected. Please connect before using it." at bounding box center [897, 557] width 419 height 15
click at [751, 560] on span "Google sheets integration is not connected. Please connect before using it." at bounding box center [897, 557] width 419 height 15
click at [681, 560] on icon at bounding box center [673, 559] width 15 height 15
click at [1052, 554] on span "Google sheets integration is not connected. Please connect before using it." at bounding box center [897, 557] width 419 height 15
click at [1328, 560] on icon "button" at bounding box center [1335, 562] width 15 height 15
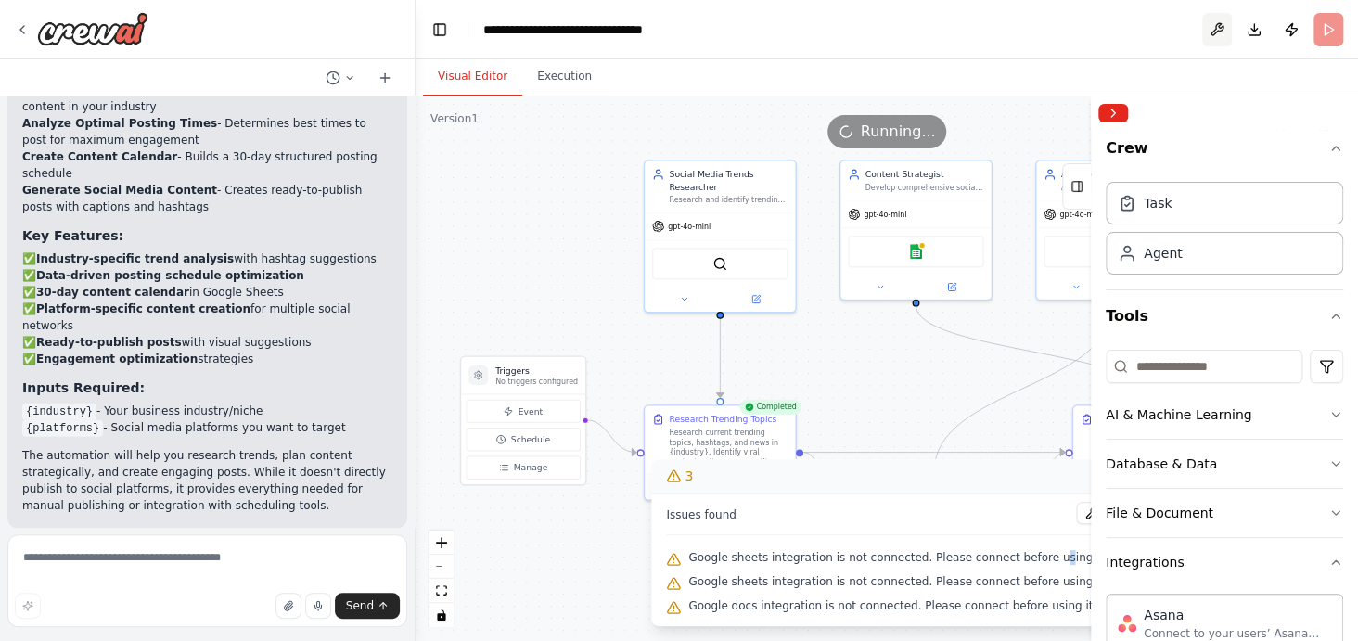
click at [1216, 26] on button at bounding box center [1217, 29] width 30 height 33
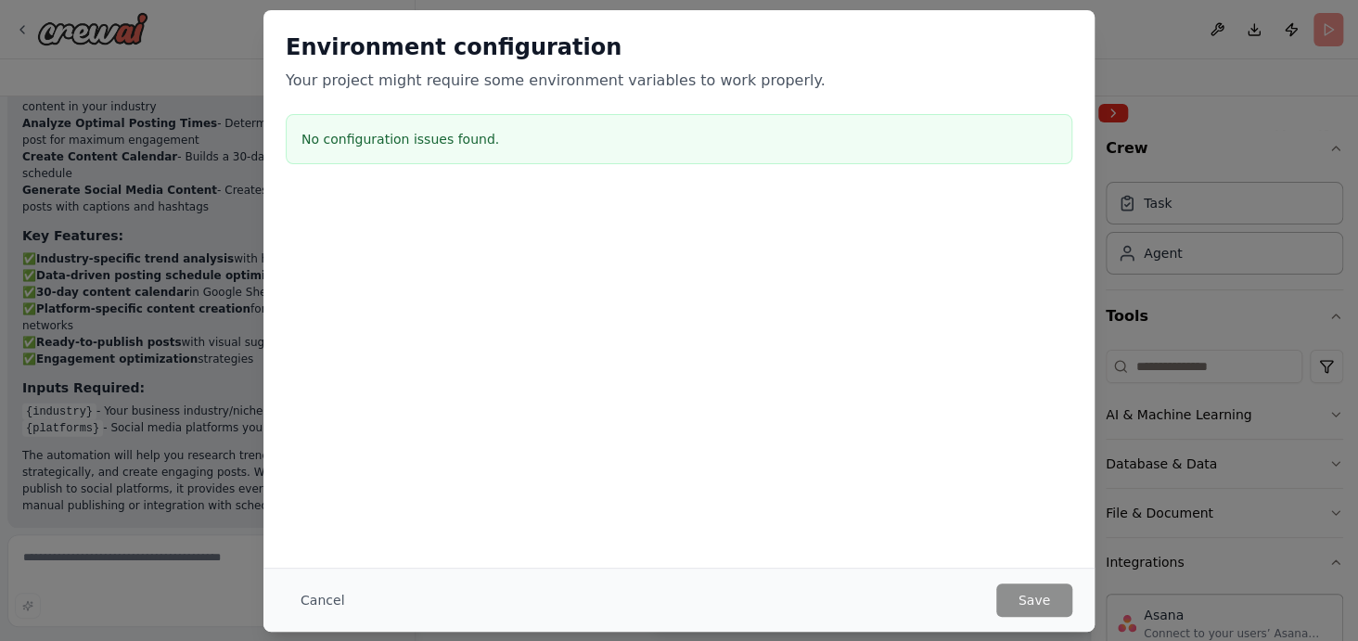
click at [324, 578] on div "Cancel Save" at bounding box center [678, 600] width 831 height 64
drag, startPoint x: 324, startPoint y: 595, endPoint x: 317, endPoint y: 605, distance: 11.3
click at [319, 605] on button "Cancel" at bounding box center [322, 599] width 73 height 33
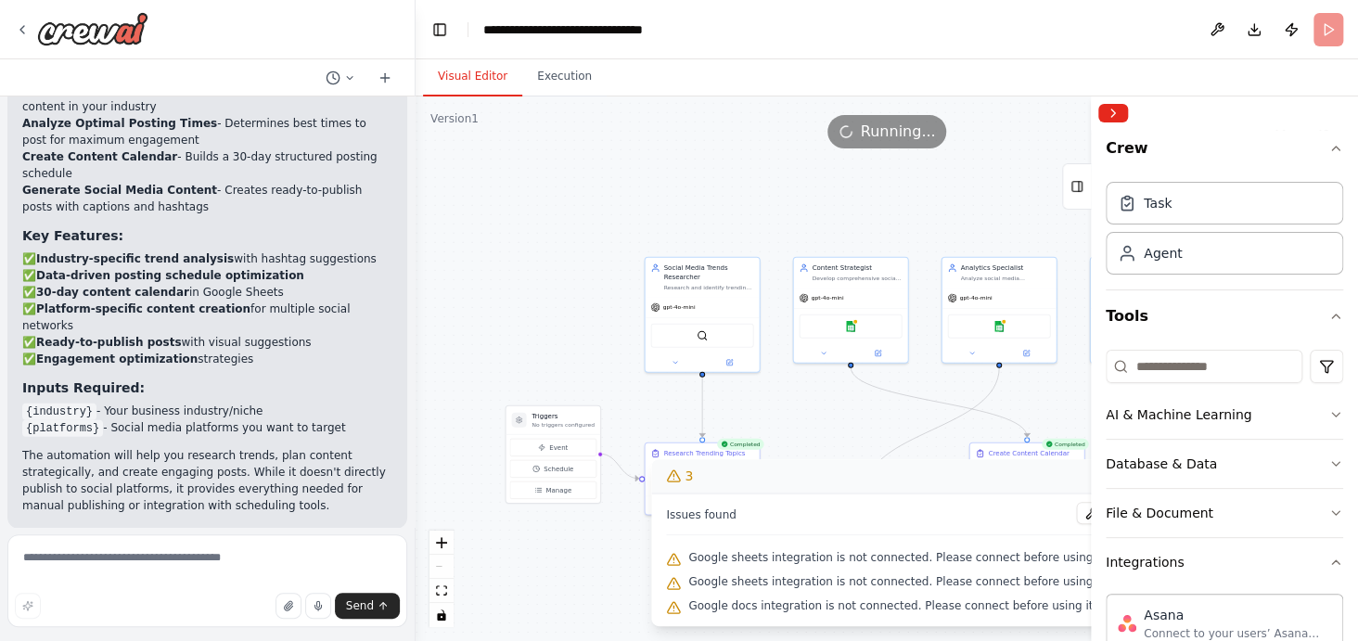
scroll to position [2552, 0]
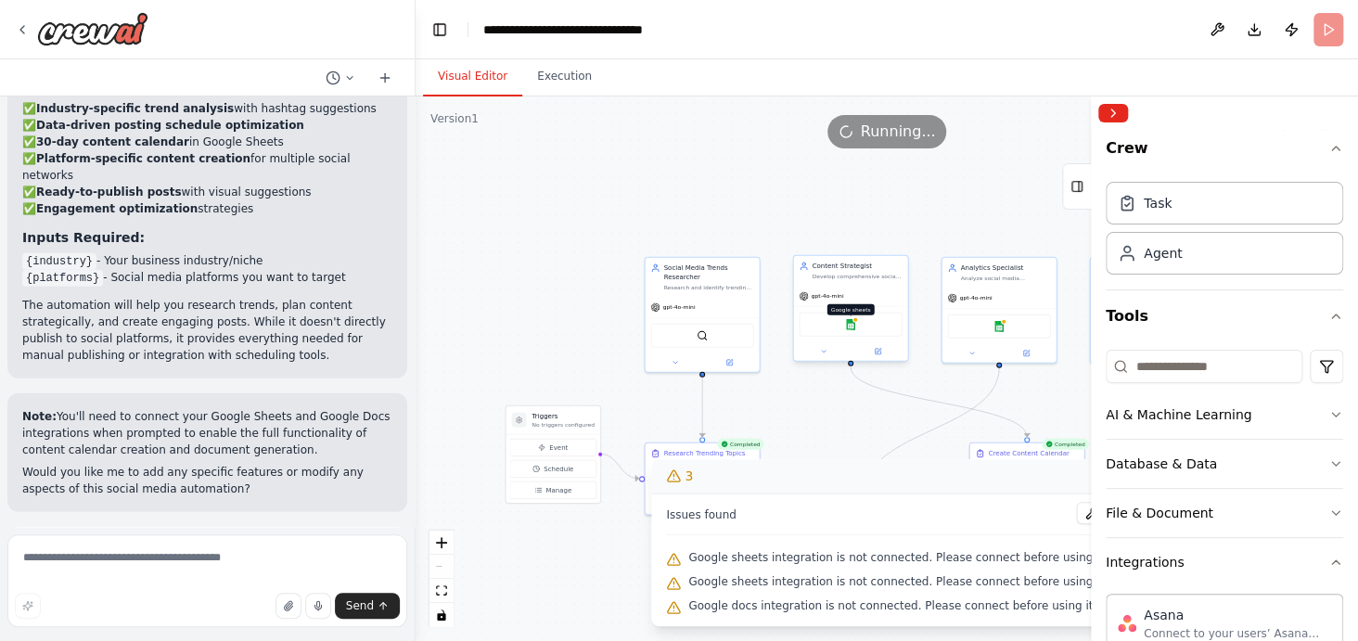
click at [854, 327] on img at bounding box center [850, 324] width 11 height 11
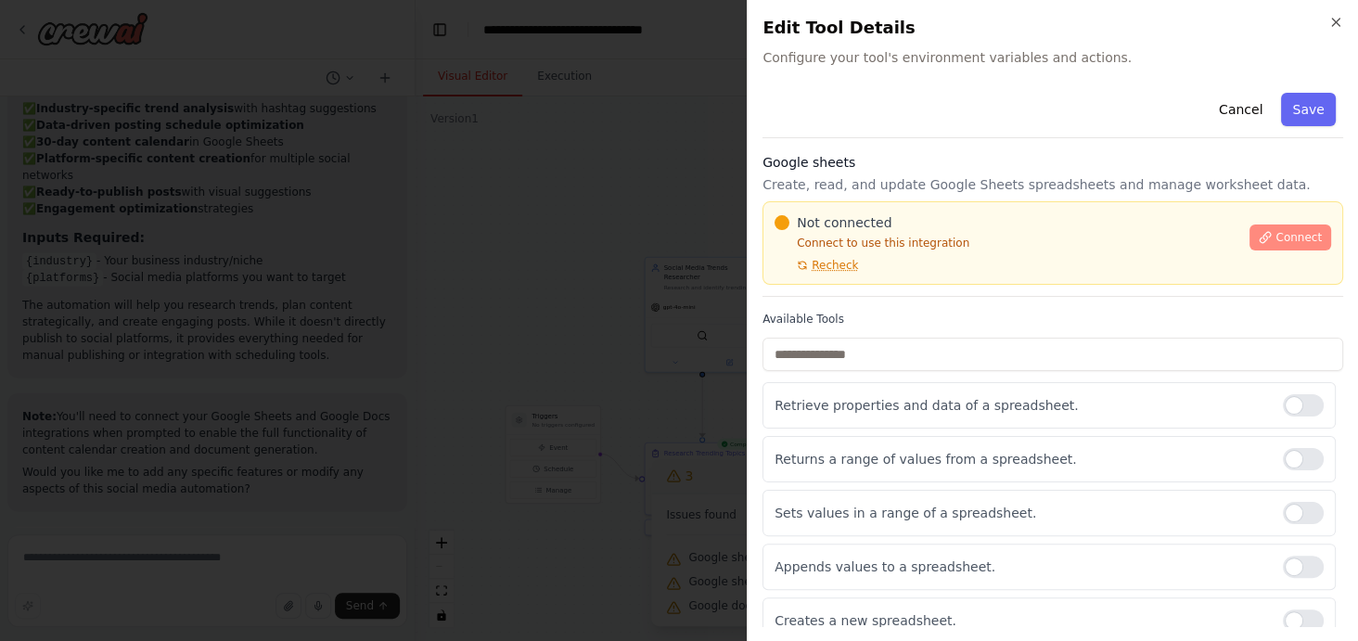
click at [1304, 240] on span "Connect" at bounding box center [1298, 237] width 46 height 15
click at [838, 269] on span "Recheck" at bounding box center [834, 265] width 46 height 15
click at [1275, 236] on span "Connect" at bounding box center [1298, 237] width 46 height 15
